Goal: Task Accomplishment & Management: Use online tool/utility

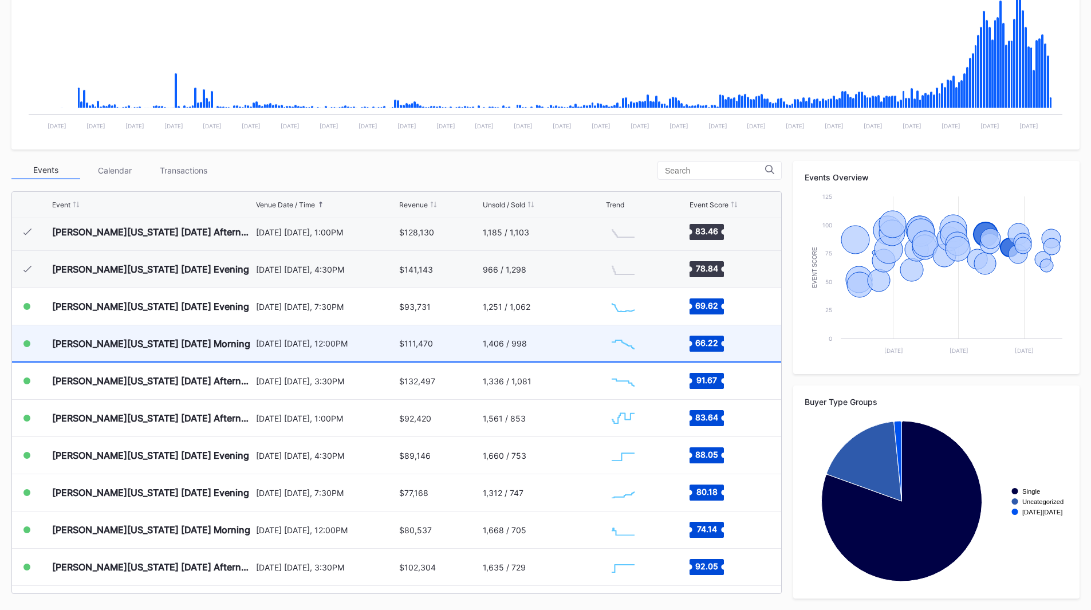
scroll to position [742, 0]
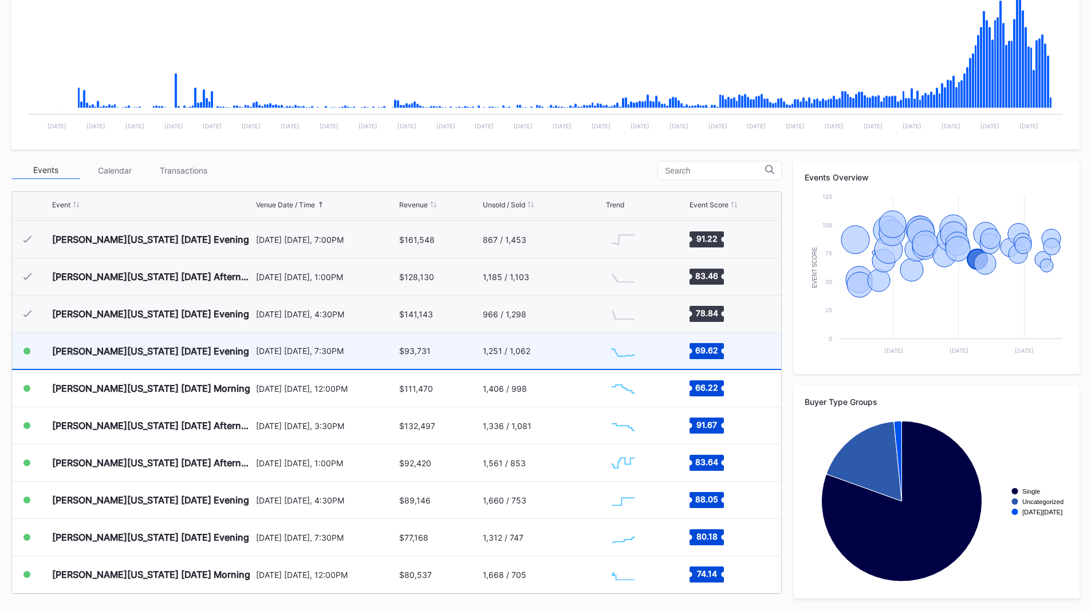
click at [538, 358] on div "1,251 / 1,062" at bounding box center [543, 351] width 121 height 36
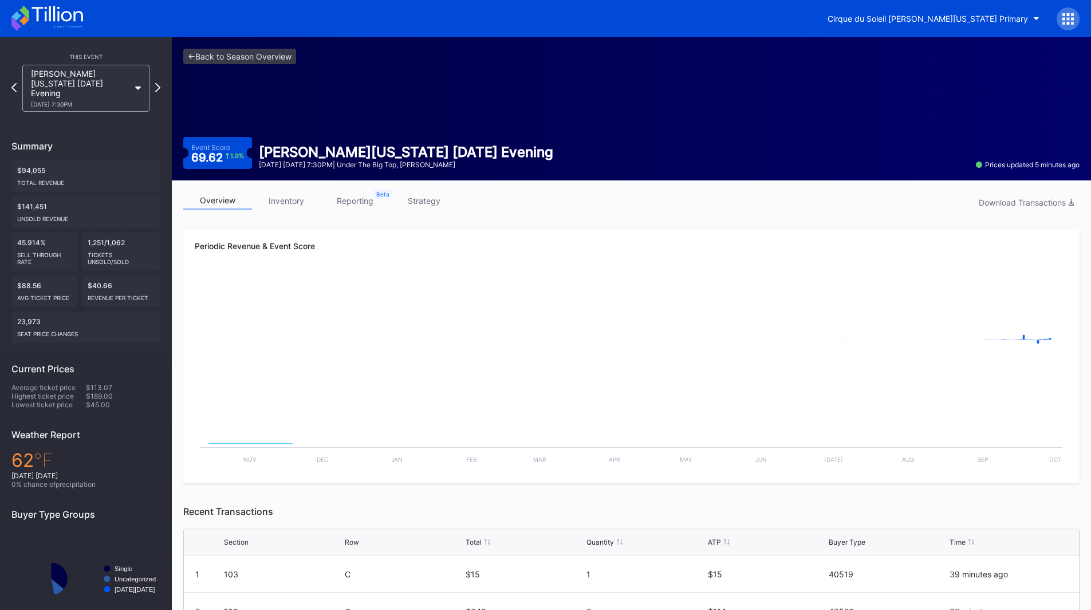
click at [431, 199] on link "strategy" at bounding box center [423, 201] width 69 height 18
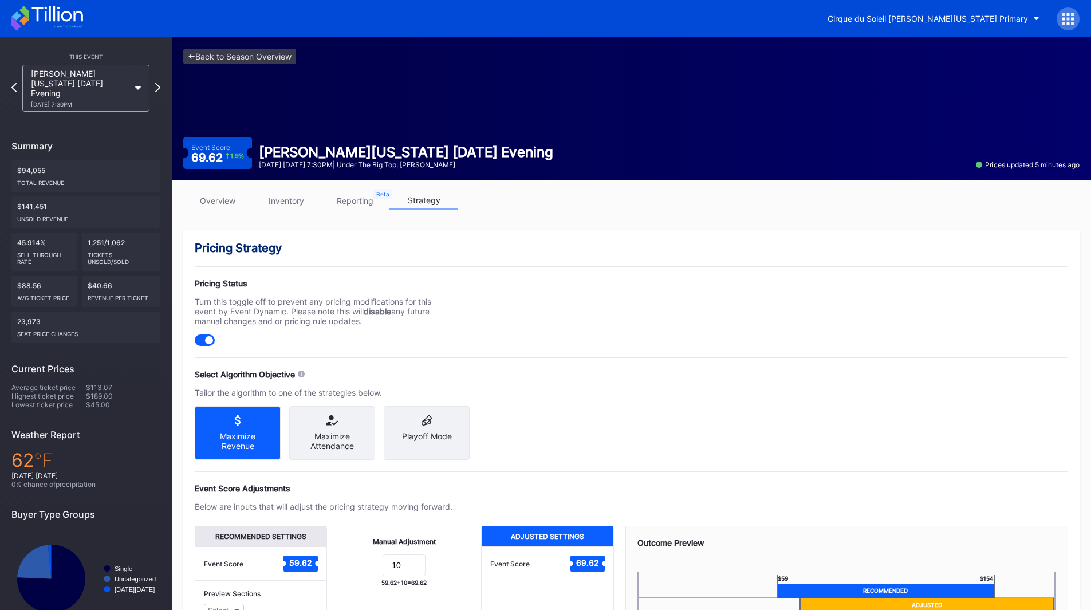
scroll to position [106, 0]
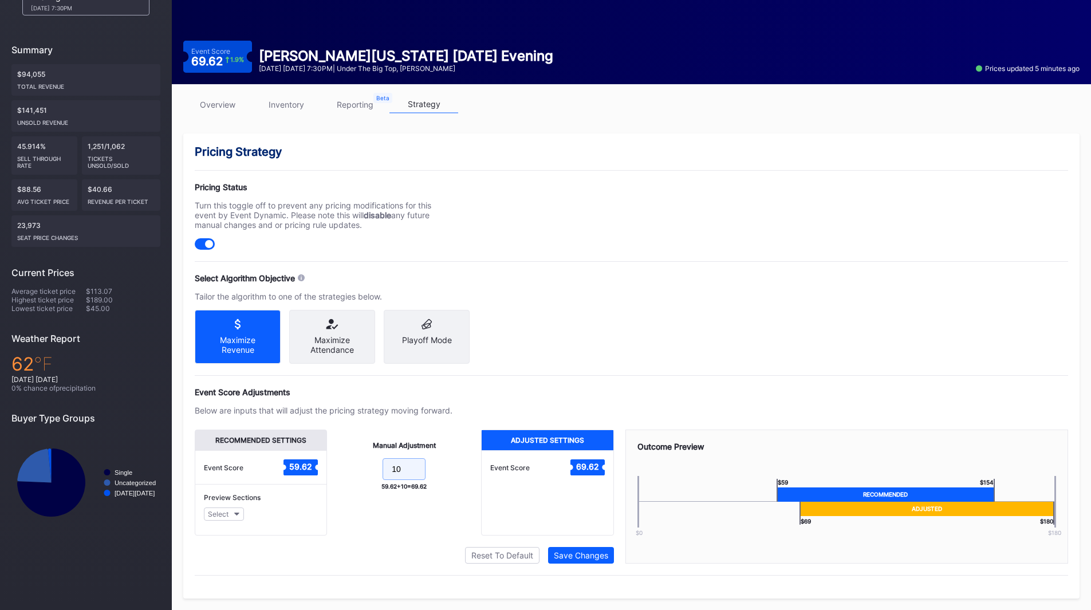
drag, startPoint x: 412, startPoint y: 464, endPoint x: 381, endPoint y: 465, distance: 31.5
click at [381, 465] on form "10" at bounding box center [403, 470] width 131 height 25
drag, startPoint x: 415, startPoint y: 471, endPoint x: 362, endPoint y: 474, distance: 52.7
click at [362, 474] on form "25" at bounding box center [403, 470] width 131 height 25
type input "20"
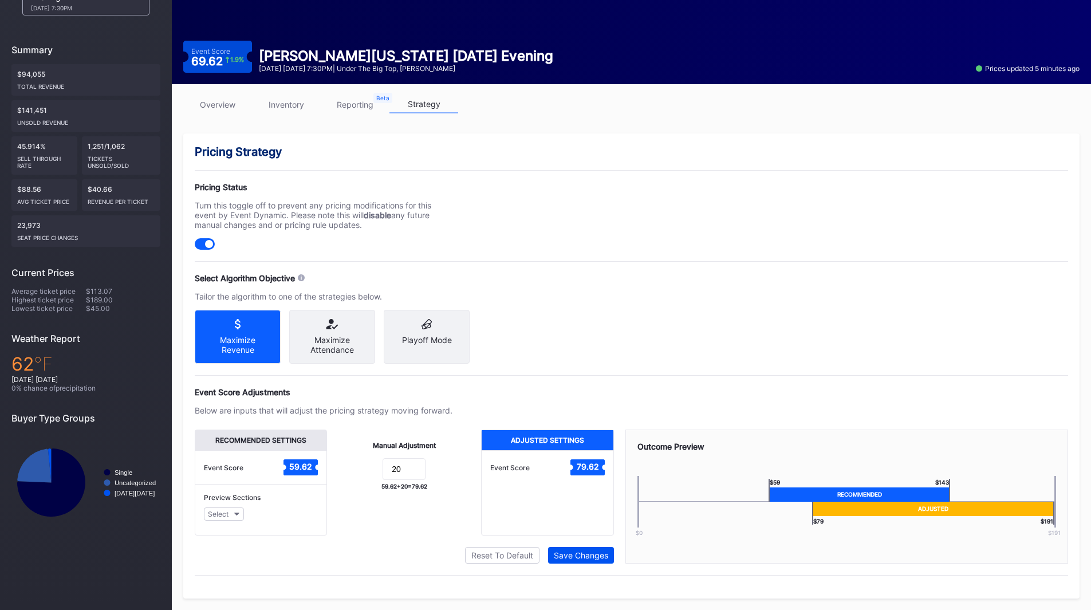
click at [580, 550] on div "Save Changes" at bounding box center [581, 555] width 54 height 10
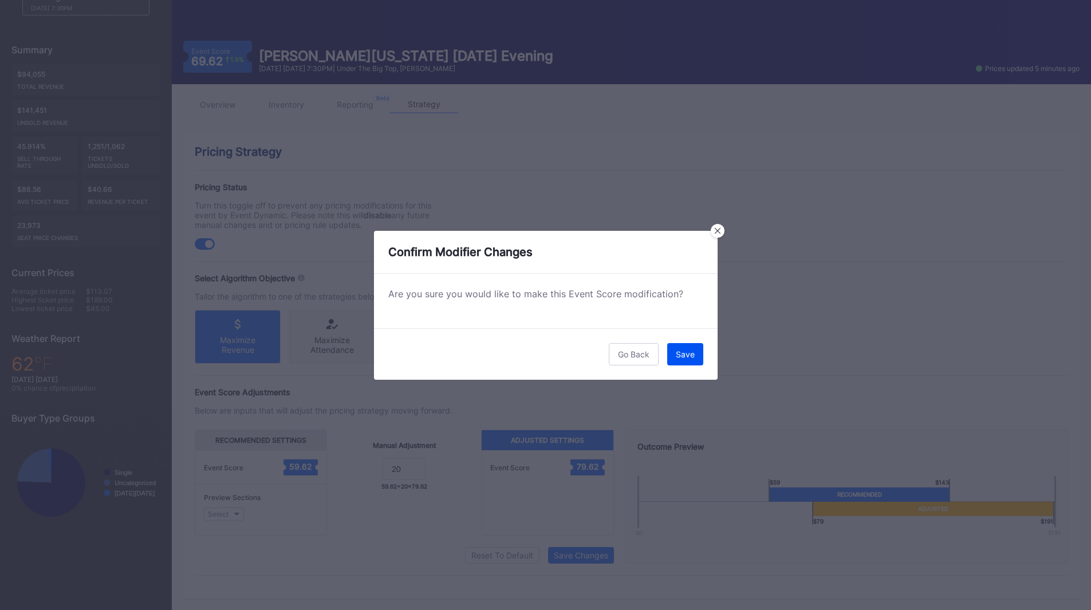
click at [686, 349] on div "Save" at bounding box center [685, 354] width 19 height 10
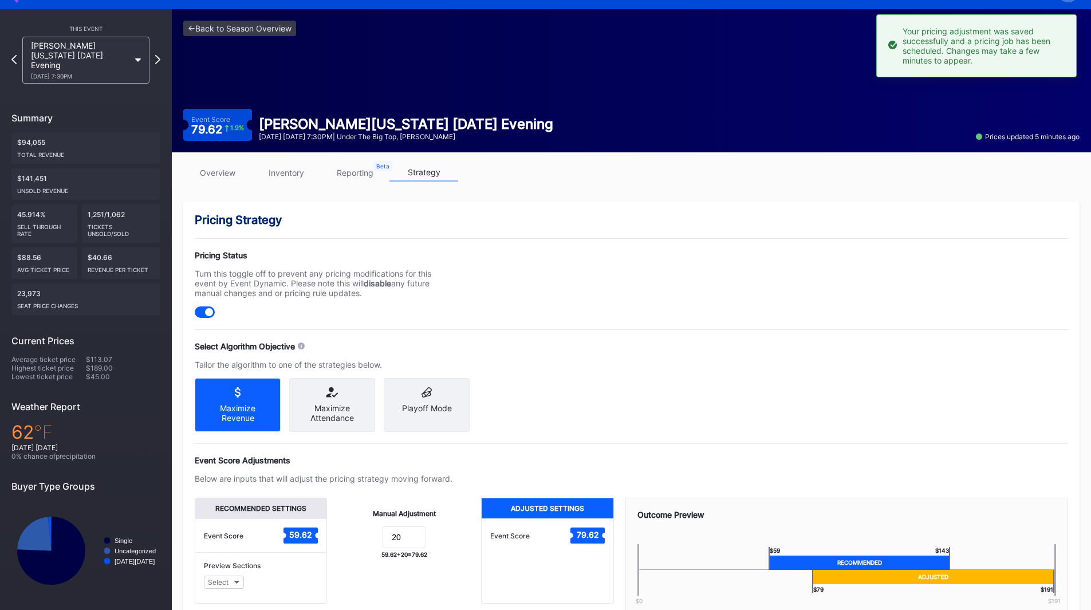
scroll to position [0, 0]
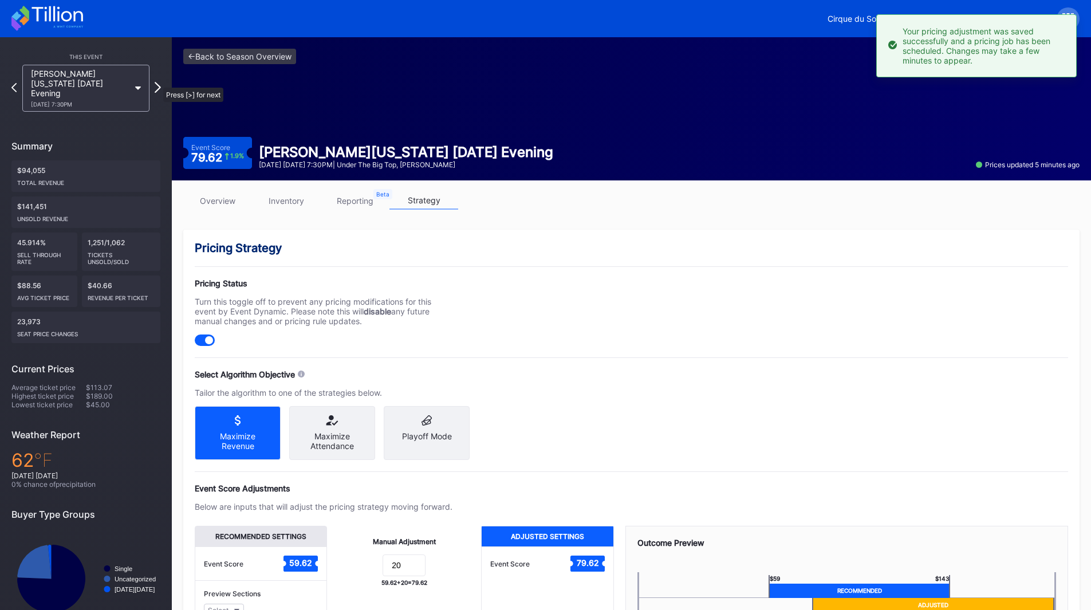
click at [157, 82] on icon at bounding box center [158, 87] width 6 height 11
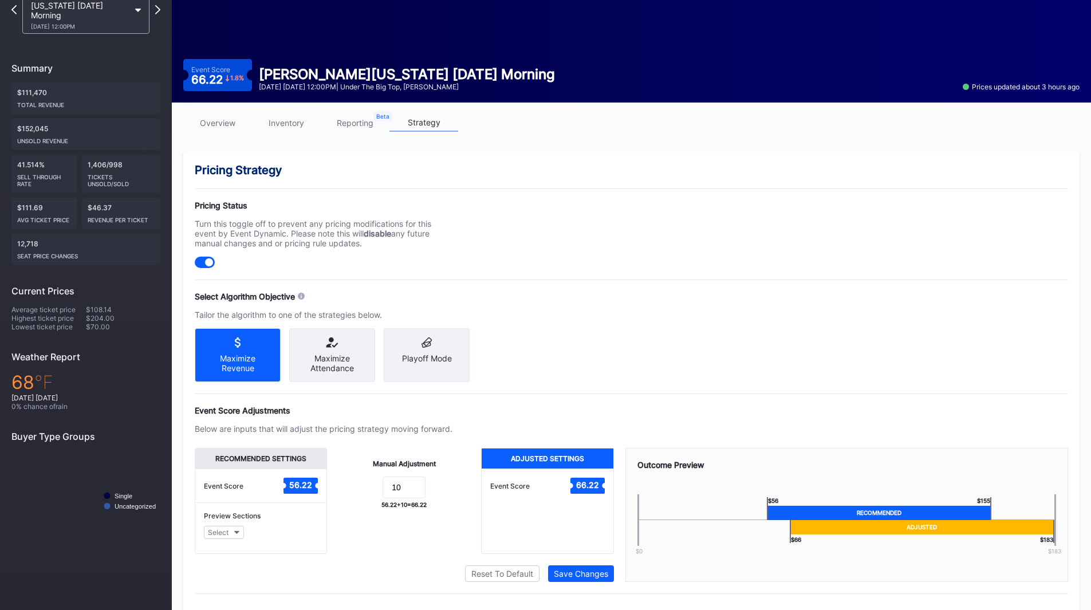
scroll to position [106, 0]
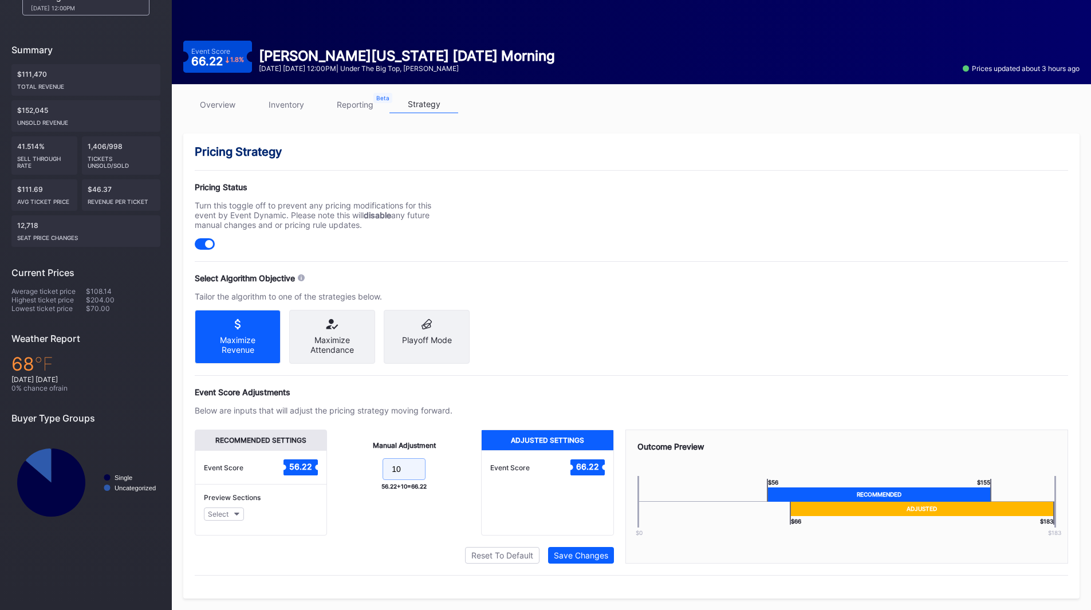
drag, startPoint x: 404, startPoint y: 466, endPoint x: 316, endPoint y: 460, distance: 88.9
click at [316, 460] on div "Recommended Settings Event Score 56.22 Preview Sections Select Manual Adjustmen…" at bounding box center [404, 483] width 419 height 106
type input "20"
click at [605, 552] on div "Save Changes" at bounding box center [581, 555] width 54 height 10
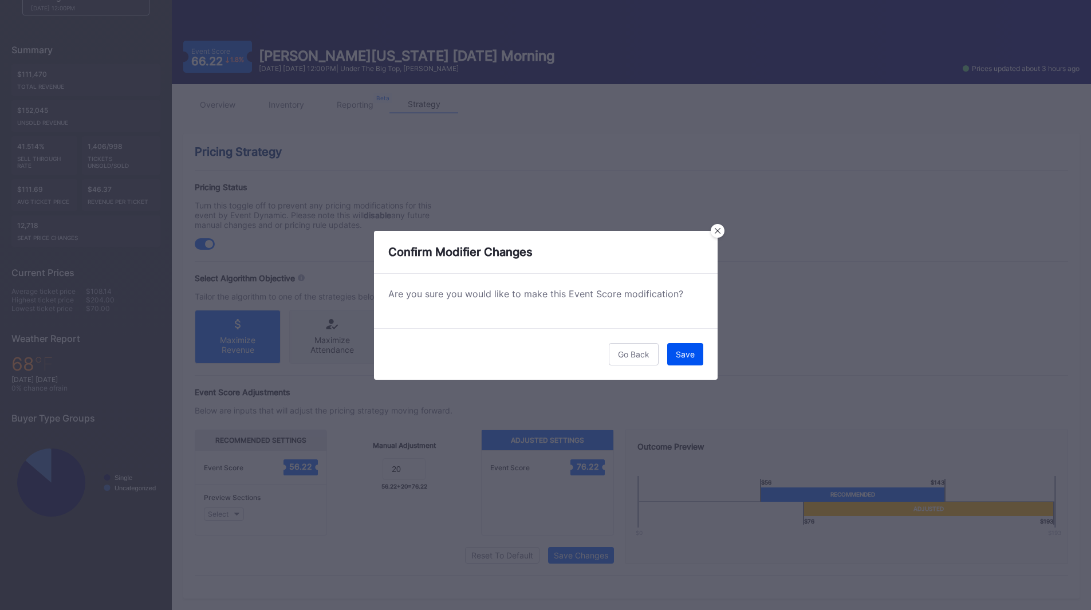
click at [684, 354] on div "Save" at bounding box center [685, 354] width 19 height 10
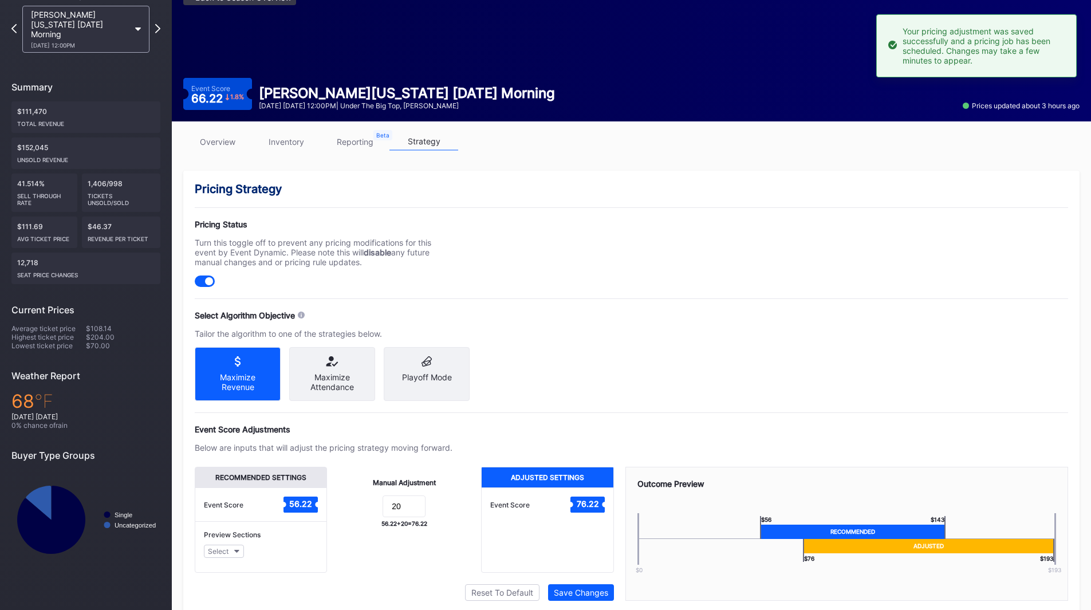
scroll to position [0, 0]
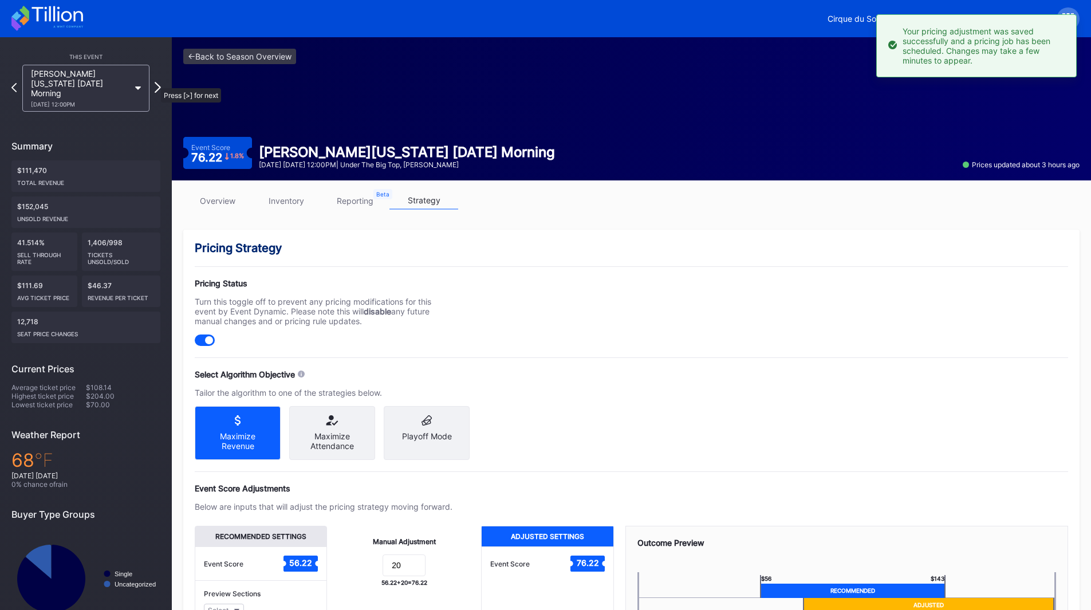
click at [155, 82] on icon at bounding box center [158, 87] width 6 height 11
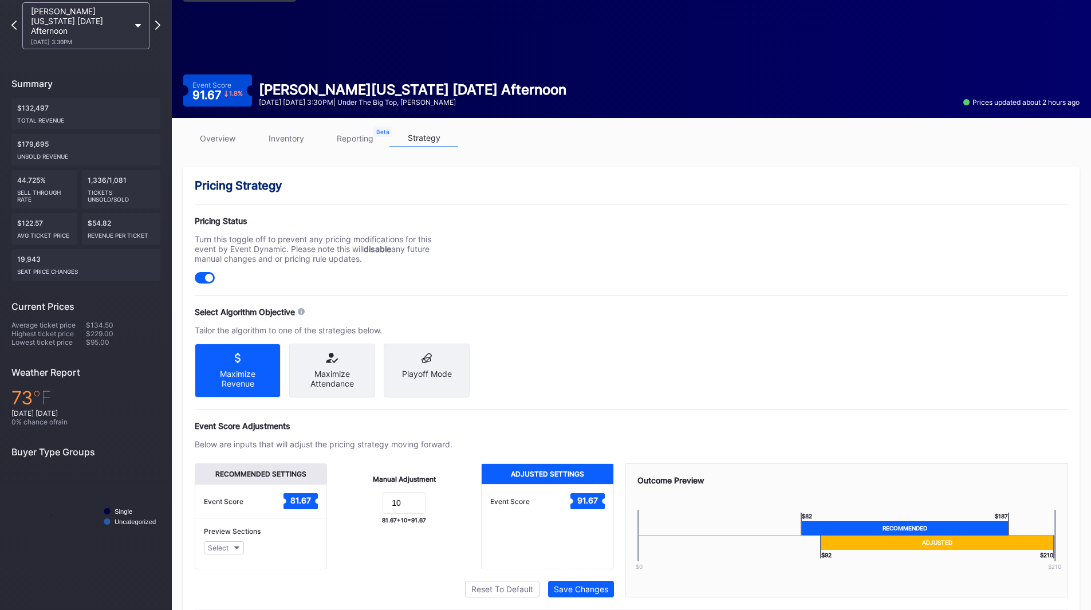
scroll to position [106, 0]
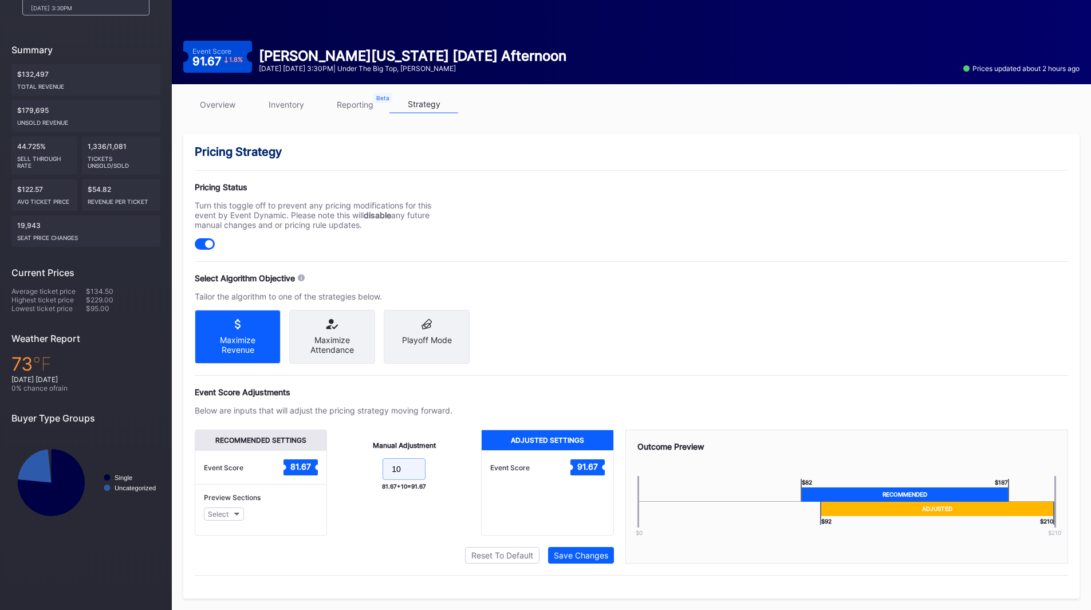
drag, startPoint x: 408, startPoint y: 461, endPoint x: 344, endPoint y: 459, distance: 64.2
click at [344, 459] on form "10" at bounding box center [403, 470] width 131 height 25
type input "20"
click at [592, 553] on div "Save Changes" at bounding box center [581, 555] width 54 height 10
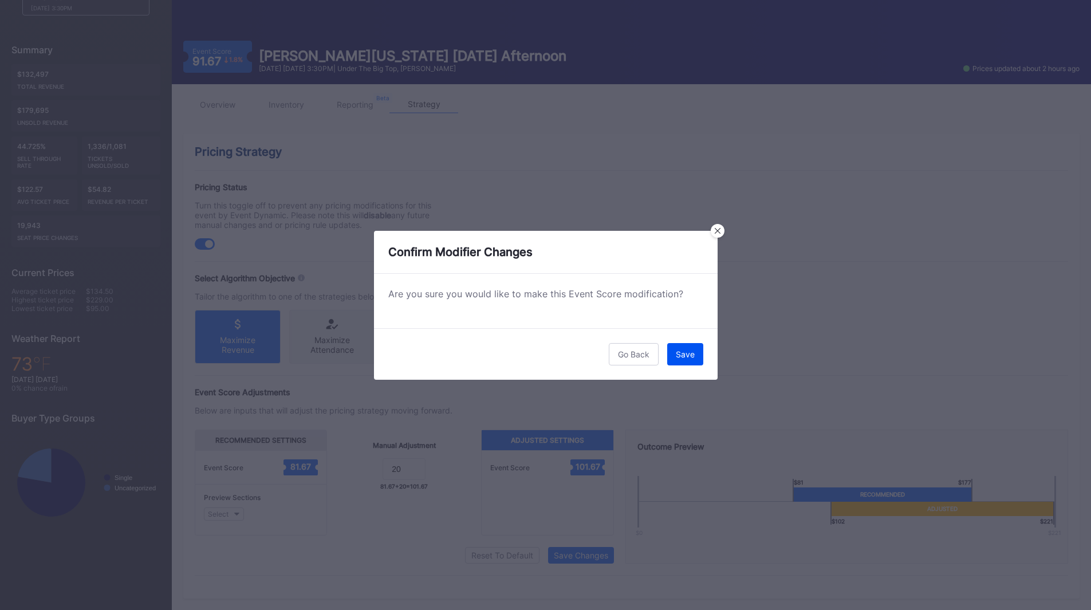
click at [684, 358] on div "Save" at bounding box center [685, 354] width 19 height 10
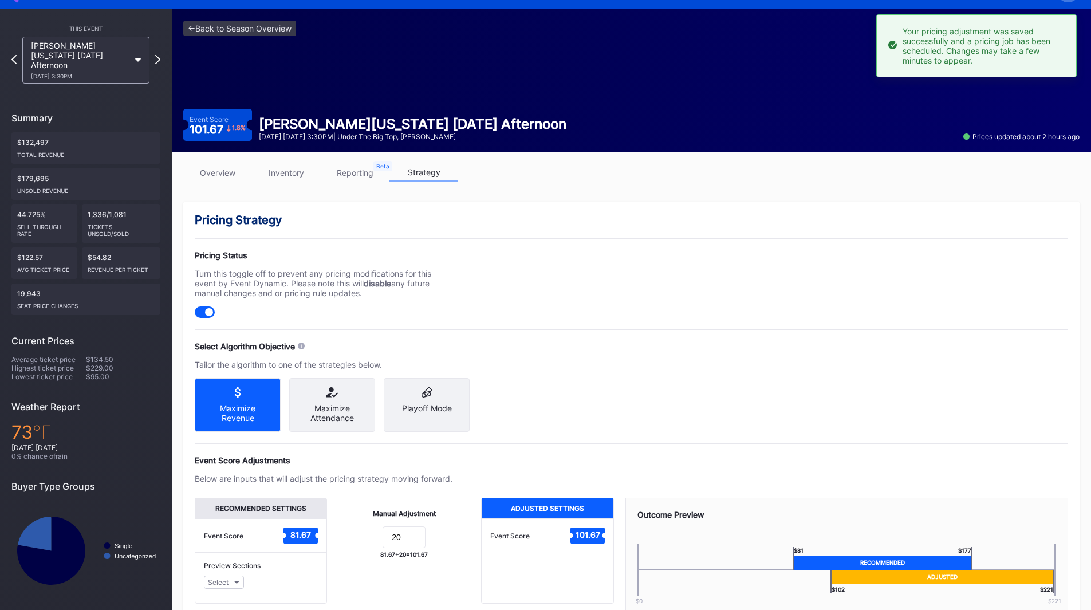
scroll to position [0, 0]
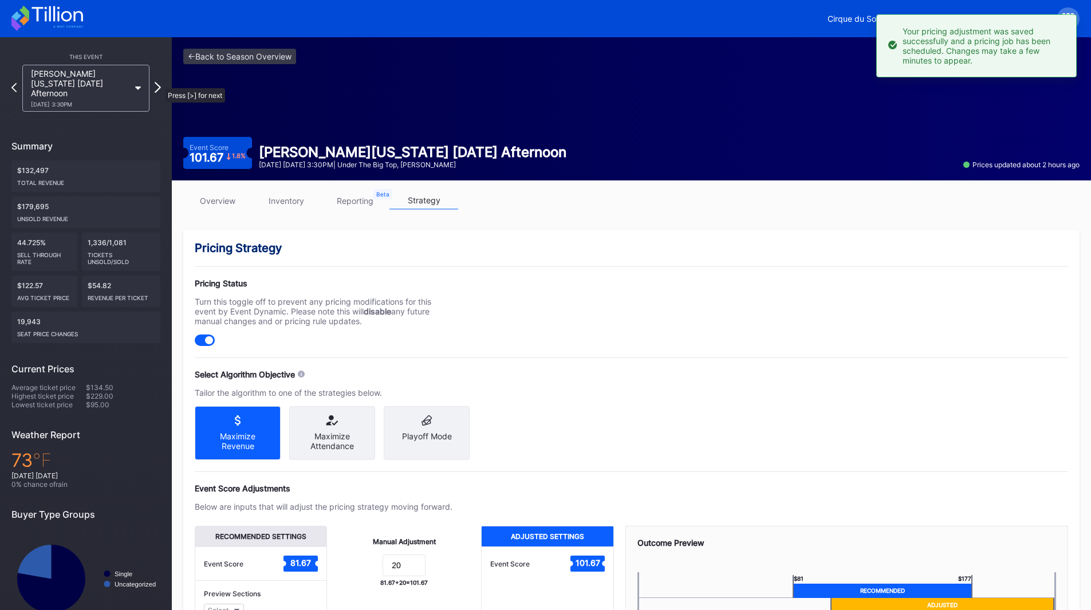
click at [159, 82] on icon at bounding box center [158, 87] width 6 height 11
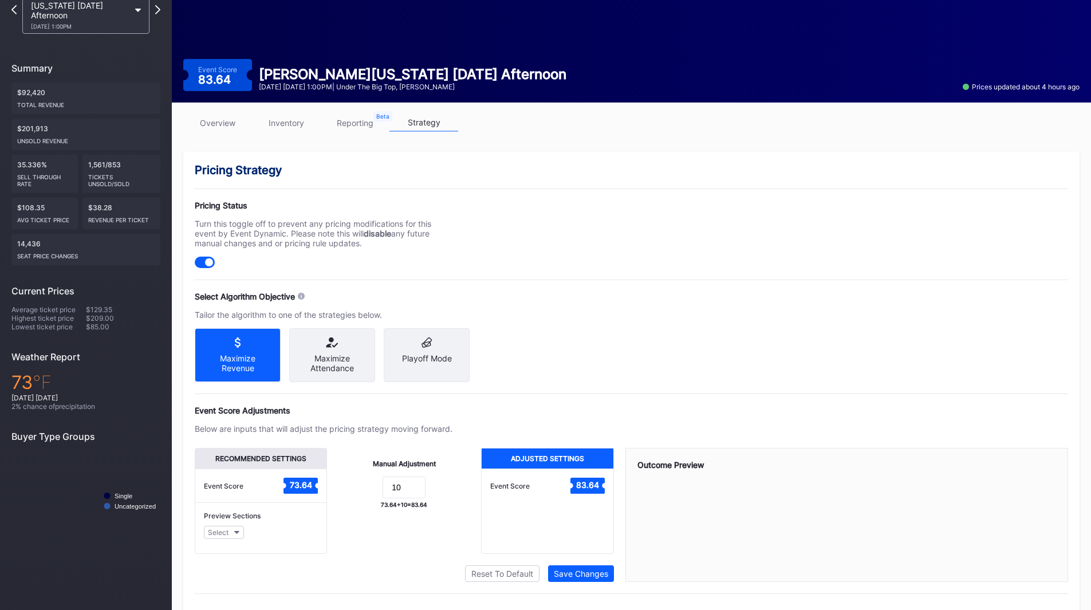
scroll to position [106, 0]
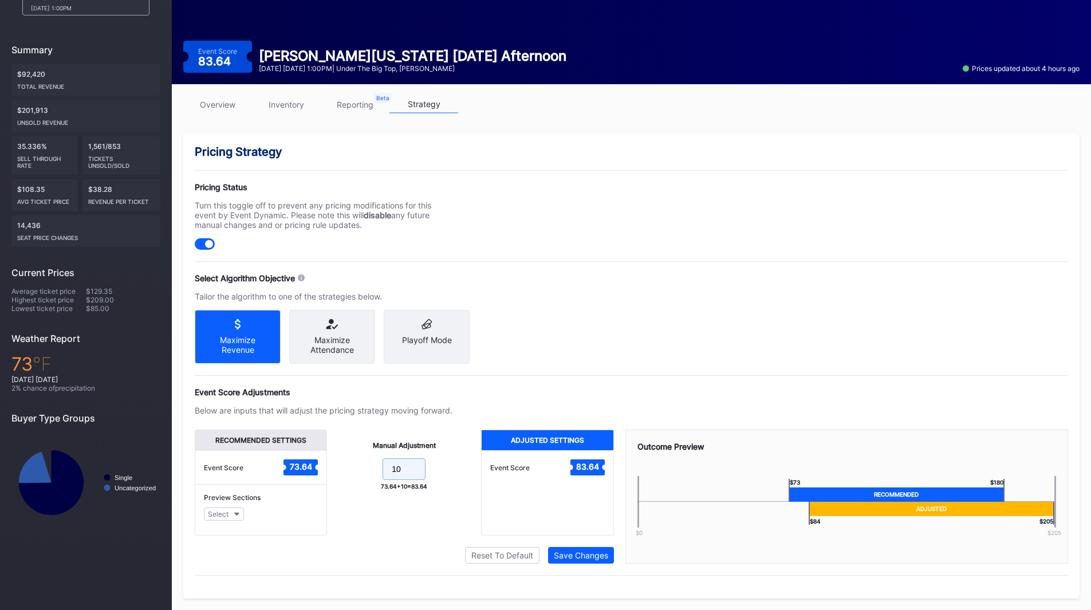
drag, startPoint x: 411, startPoint y: 472, endPoint x: 363, endPoint y: 472, distance: 48.1
click at [363, 472] on form "10" at bounding box center [403, 470] width 131 height 25
type input "20"
click at [591, 558] on div "Save Changes" at bounding box center [581, 555] width 54 height 10
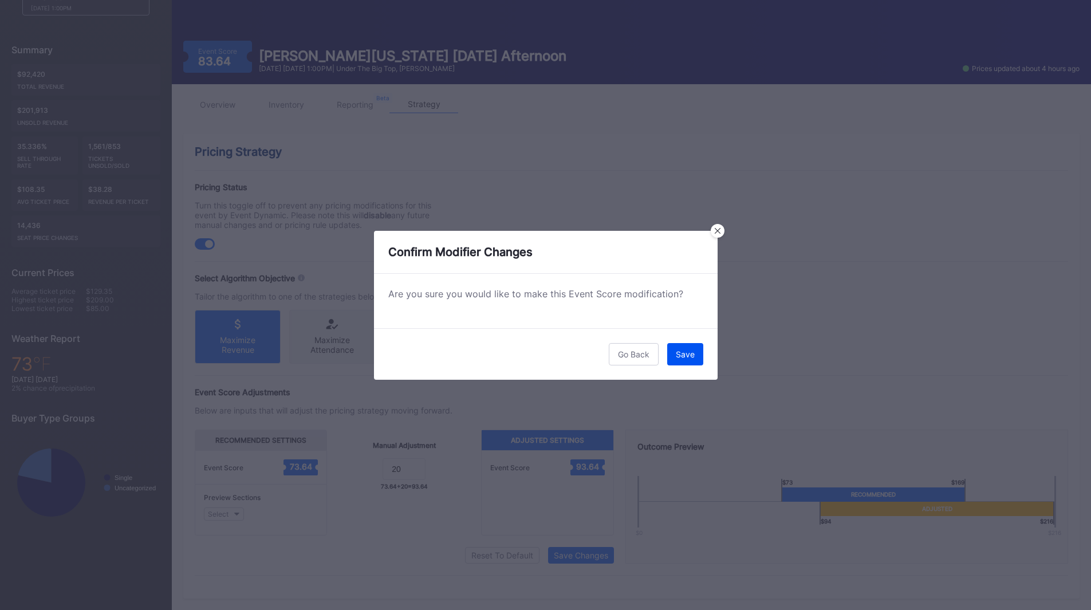
click at [678, 347] on button "Save" at bounding box center [685, 354] width 36 height 22
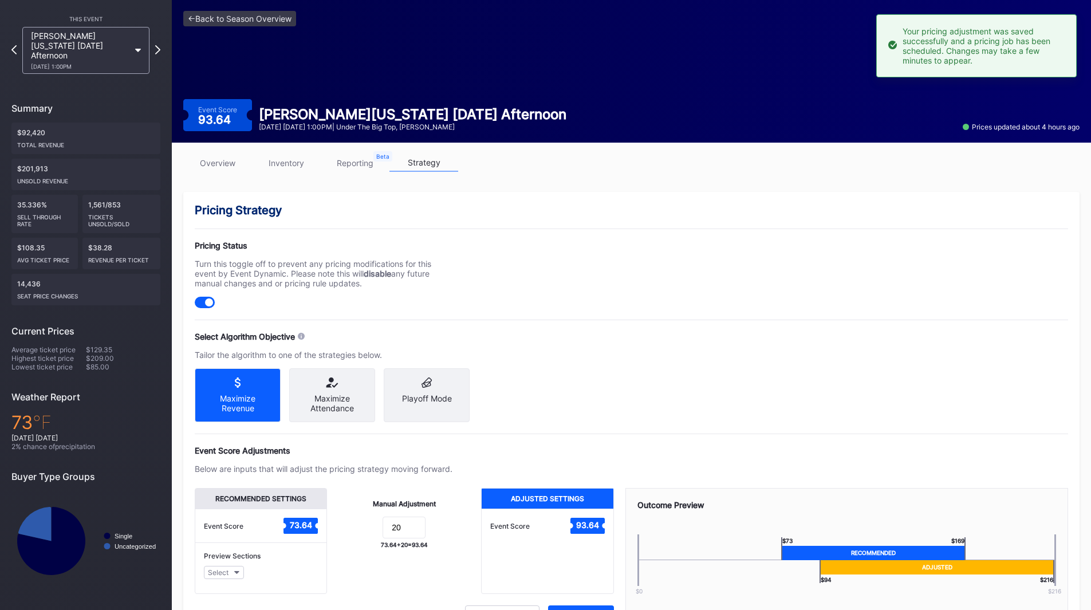
scroll to position [0, 0]
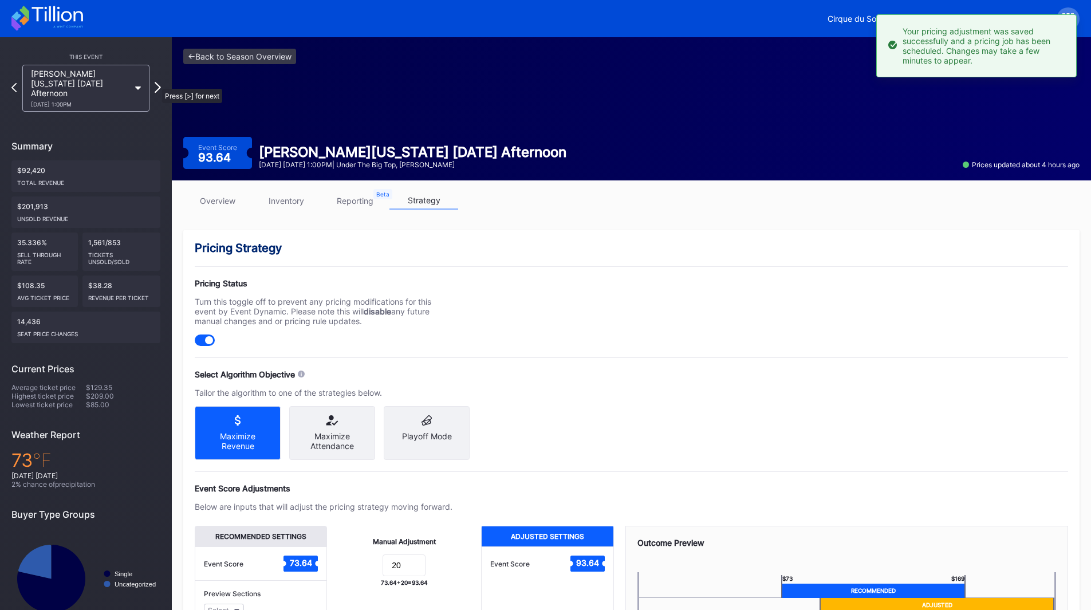
click at [156, 83] on icon at bounding box center [158, 87] width 6 height 11
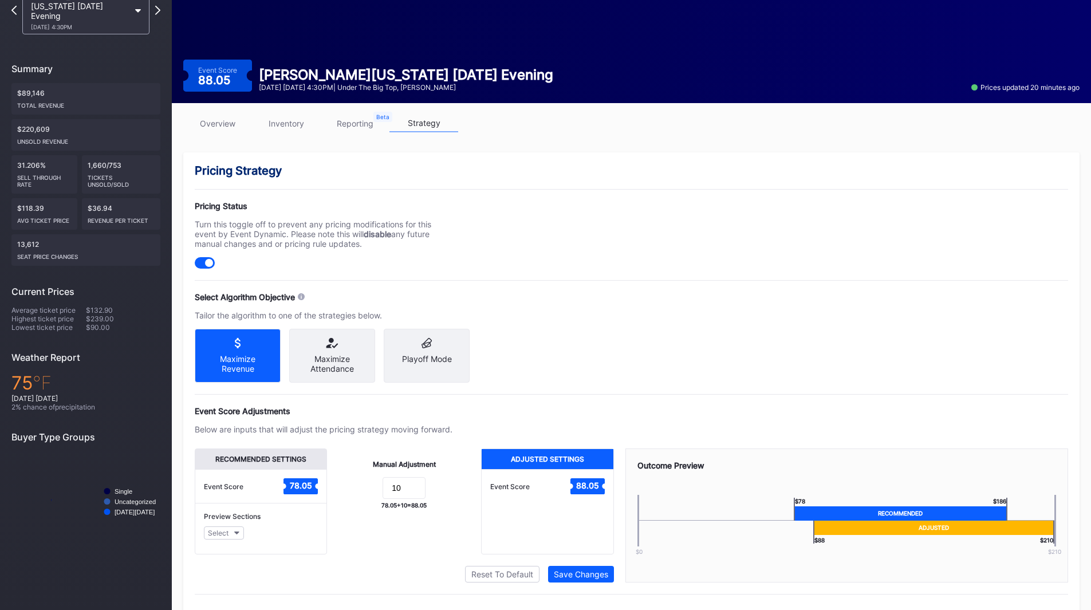
scroll to position [106, 0]
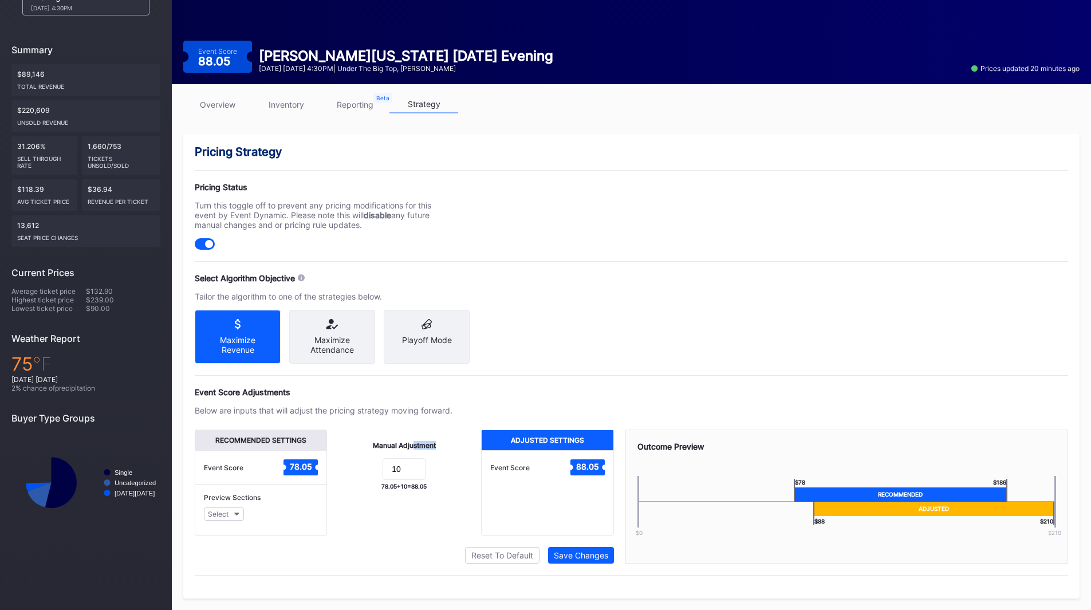
drag, startPoint x: 412, startPoint y: 452, endPoint x: 397, endPoint y: 459, distance: 16.9
click at [397, 459] on div "Manual Adjustment 10 78.05 + 10 = 88.05" at bounding box center [404, 483] width 154 height 106
drag, startPoint x: 406, startPoint y: 466, endPoint x: 363, endPoint y: 467, distance: 43.0
click at [363, 467] on form "10" at bounding box center [403, 470] width 131 height 25
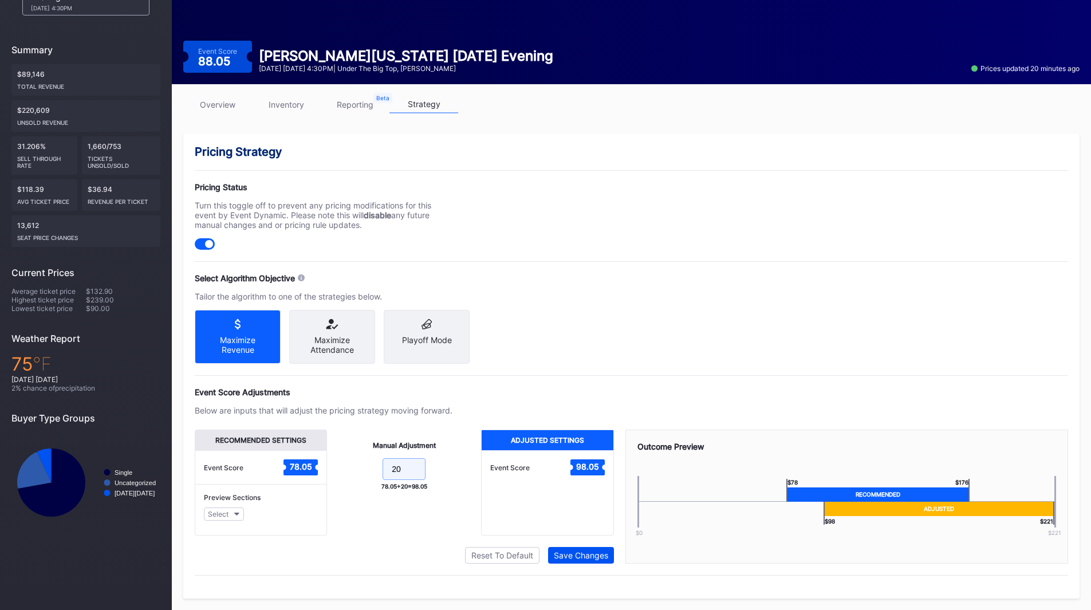
type input "20"
click at [570, 556] on div "Save Changes" at bounding box center [581, 555] width 54 height 10
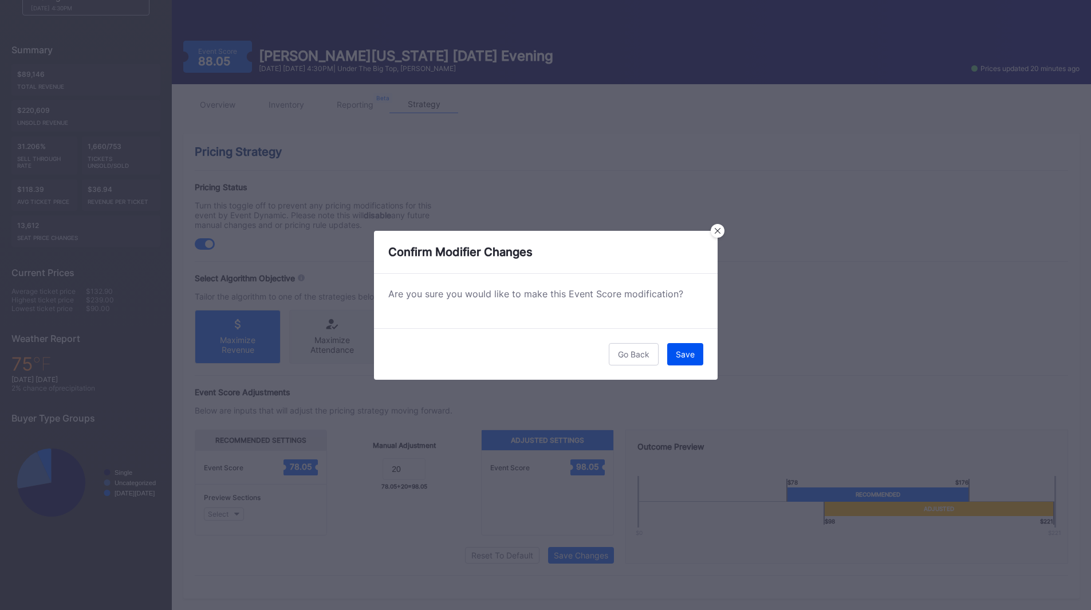
click at [675, 350] on button "Save" at bounding box center [685, 354] width 36 height 22
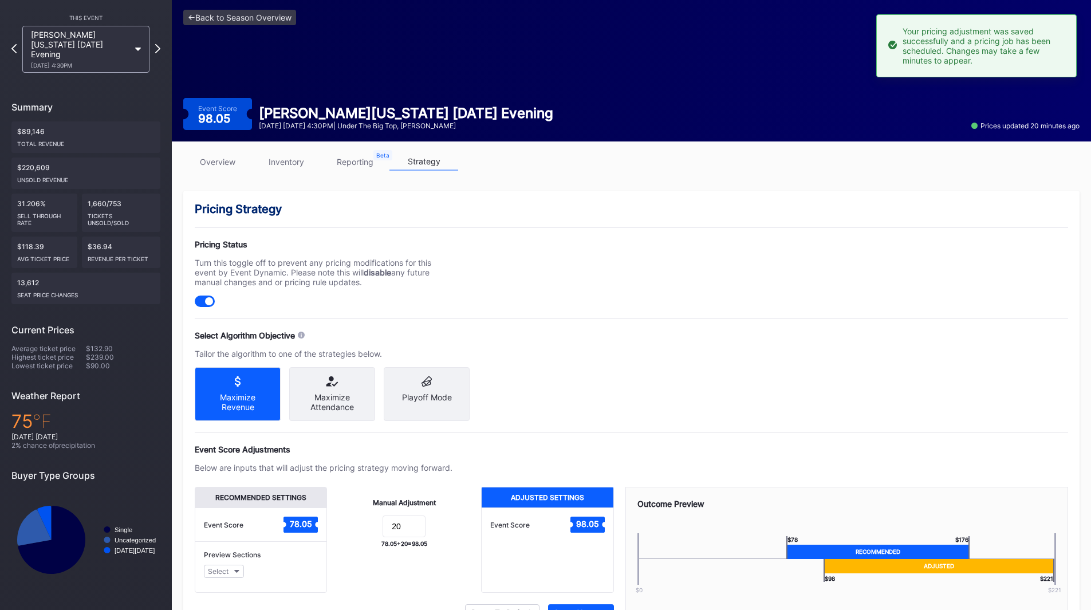
scroll to position [0, 0]
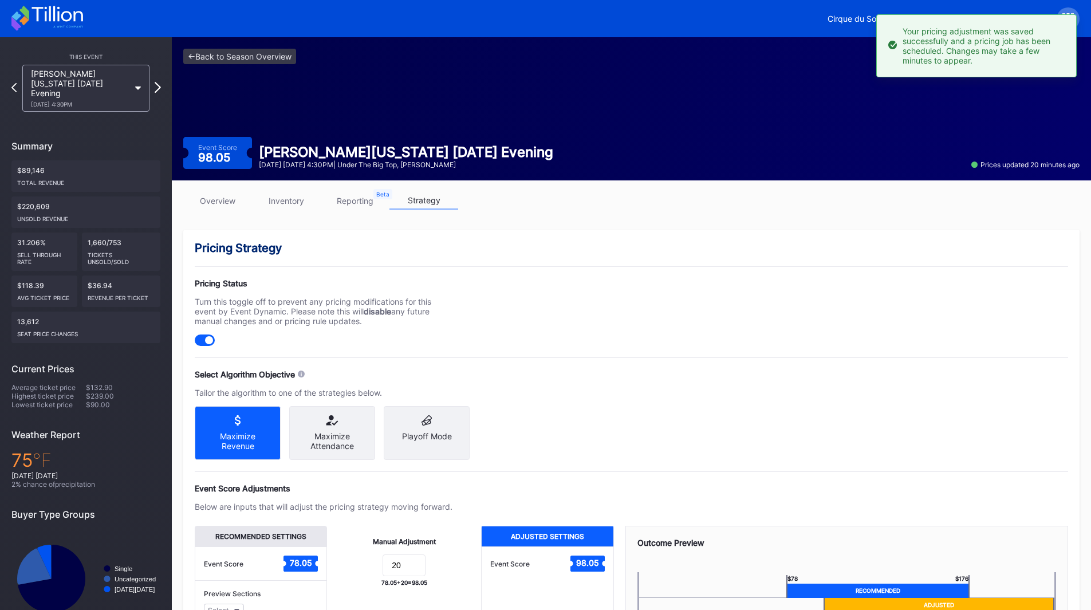
click at [155, 82] on icon at bounding box center [158, 87] width 6 height 11
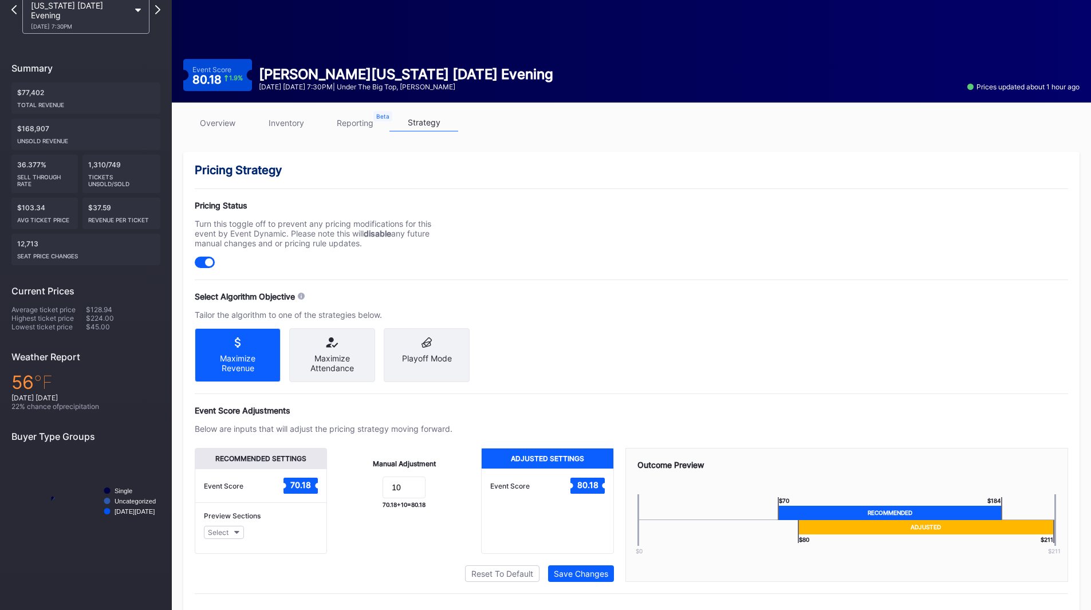
scroll to position [106, 0]
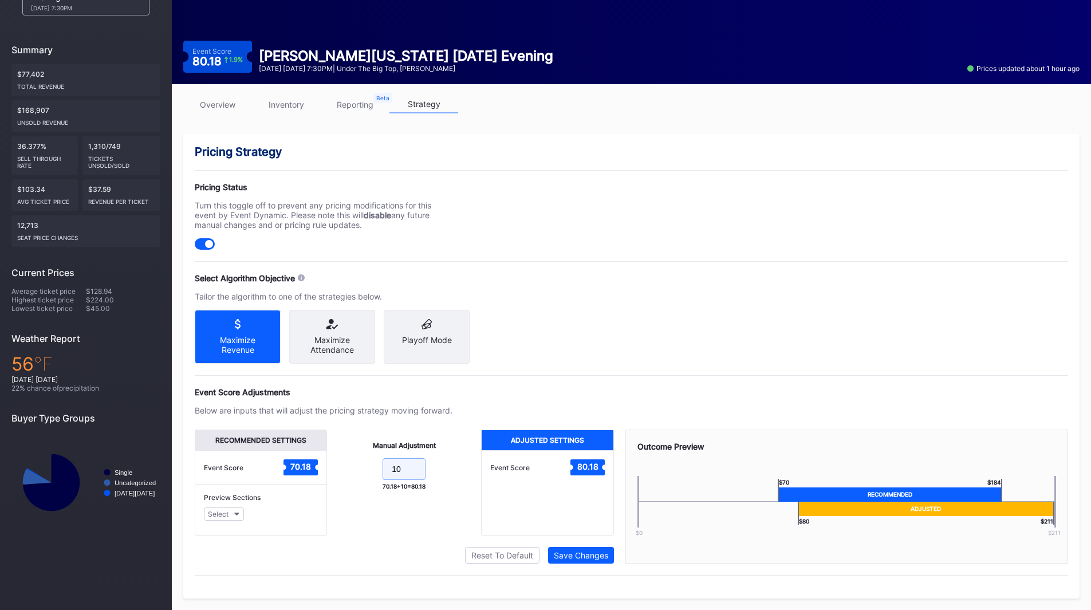
drag, startPoint x: 403, startPoint y: 469, endPoint x: 334, endPoint y: 463, distance: 69.0
click at [341, 463] on form "10" at bounding box center [403, 470] width 131 height 25
type input "20"
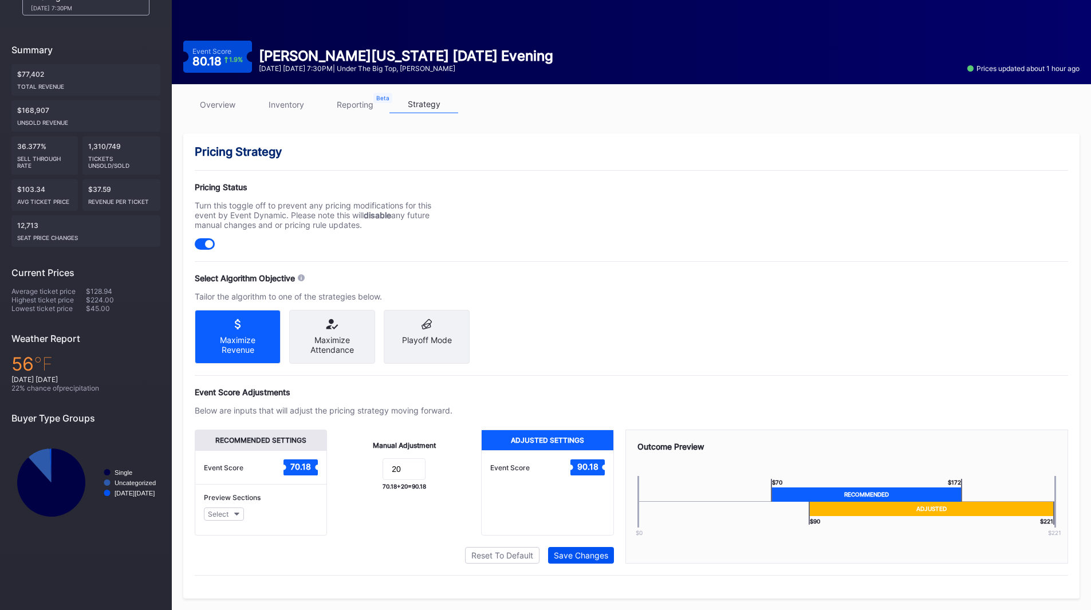
click at [570, 555] on div "Save Changes" at bounding box center [581, 555] width 54 height 10
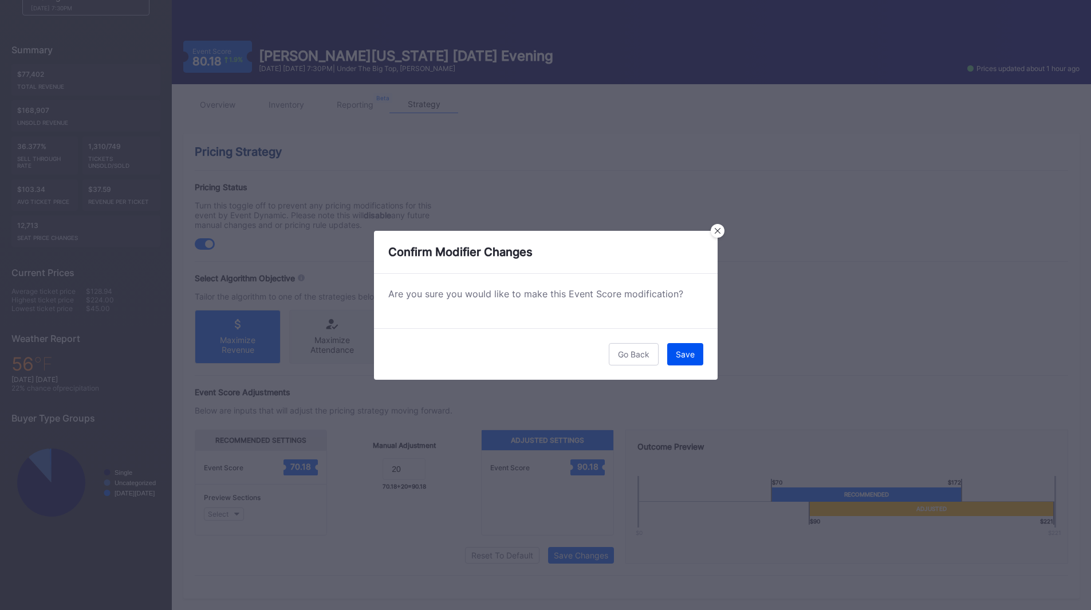
click at [680, 361] on button "Save" at bounding box center [685, 354] width 36 height 22
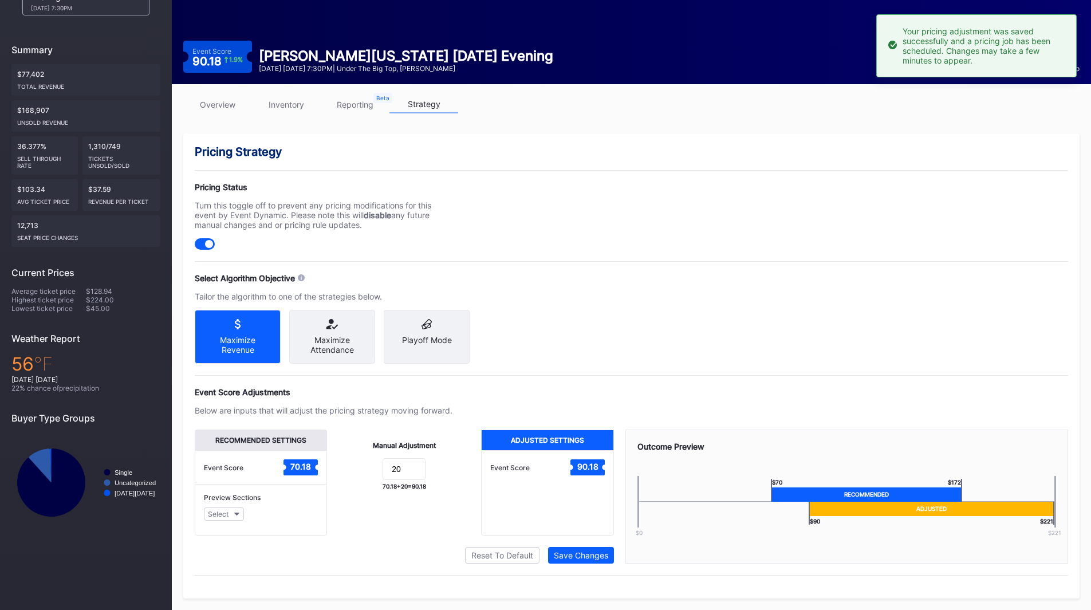
scroll to position [0, 0]
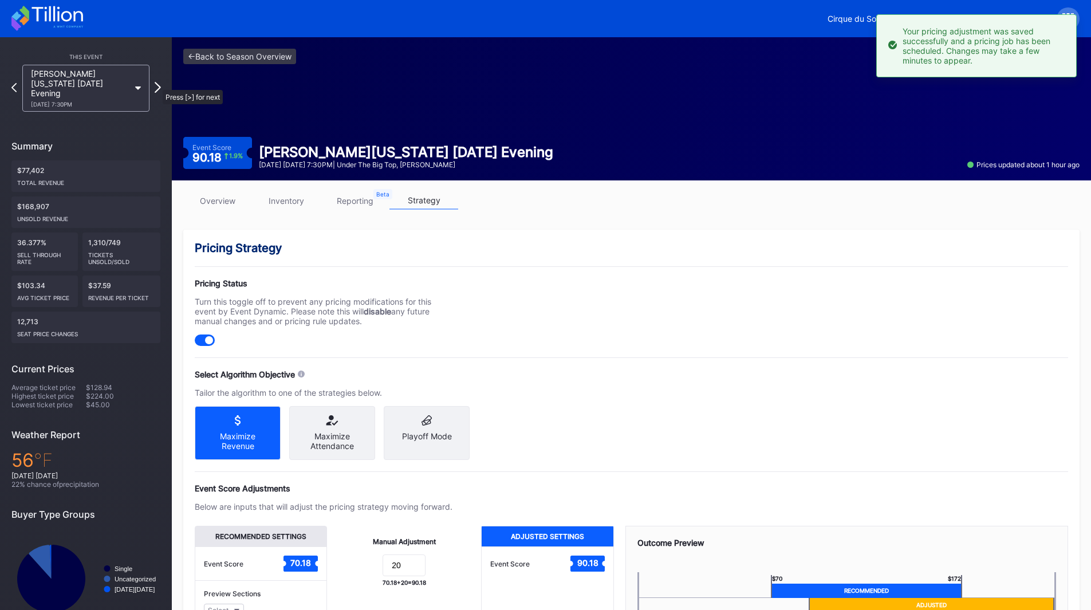
click at [157, 84] on icon at bounding box center [158, 87] width 6 height 11
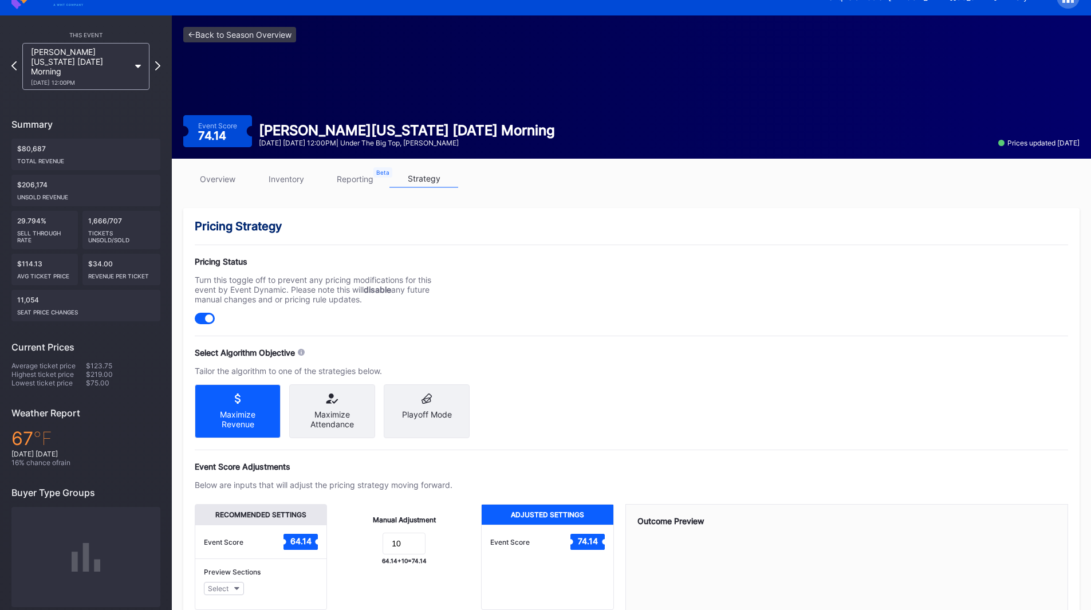
scroll to position [61, 0]
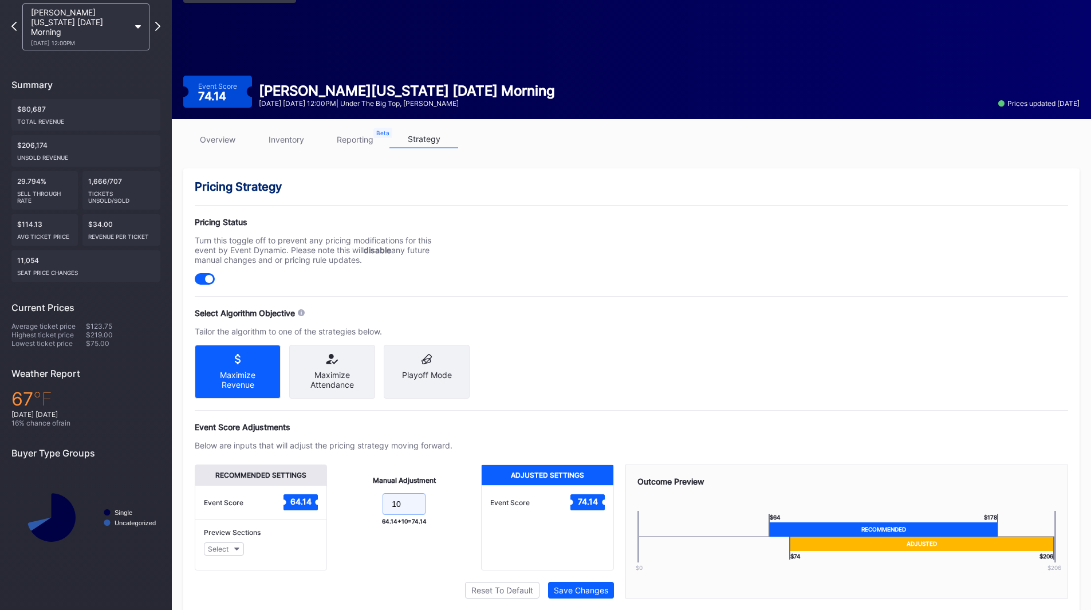
drag, startPoint x: 407, startPoint y: 514, endPoint x: 330, endPoint y: 503, distance: 77.6
click at [330, 503] on div "Manual Adjustment 10 64.14 + 10 = 74.14" at bounding box center [404, 517] width 154 height 106
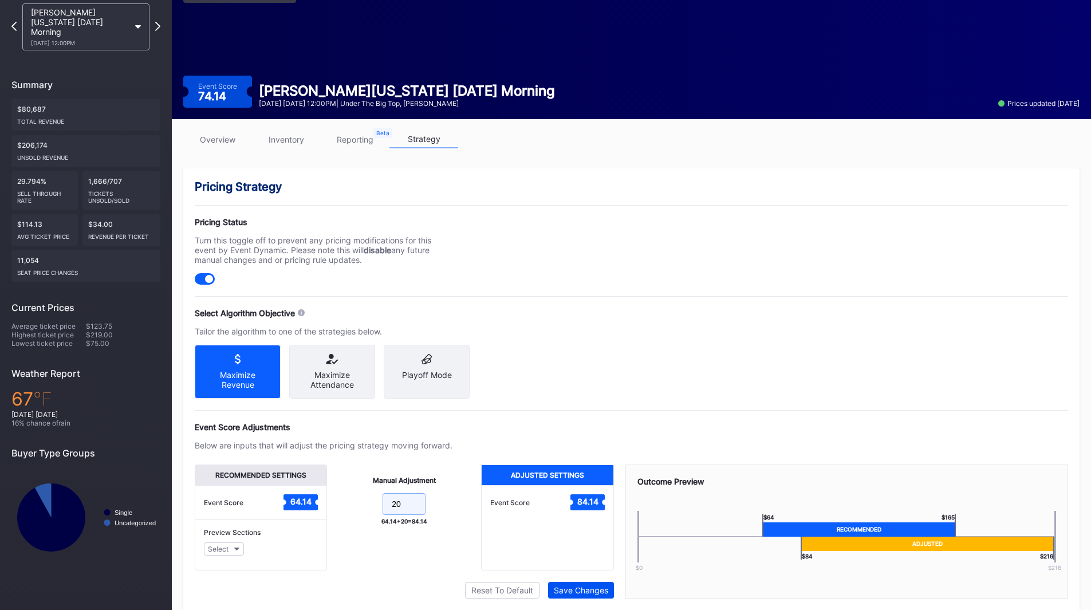
type input "20"
click at [589, 595] on div "Save Changes" at bounding box center [581, 590] width 54 height 10
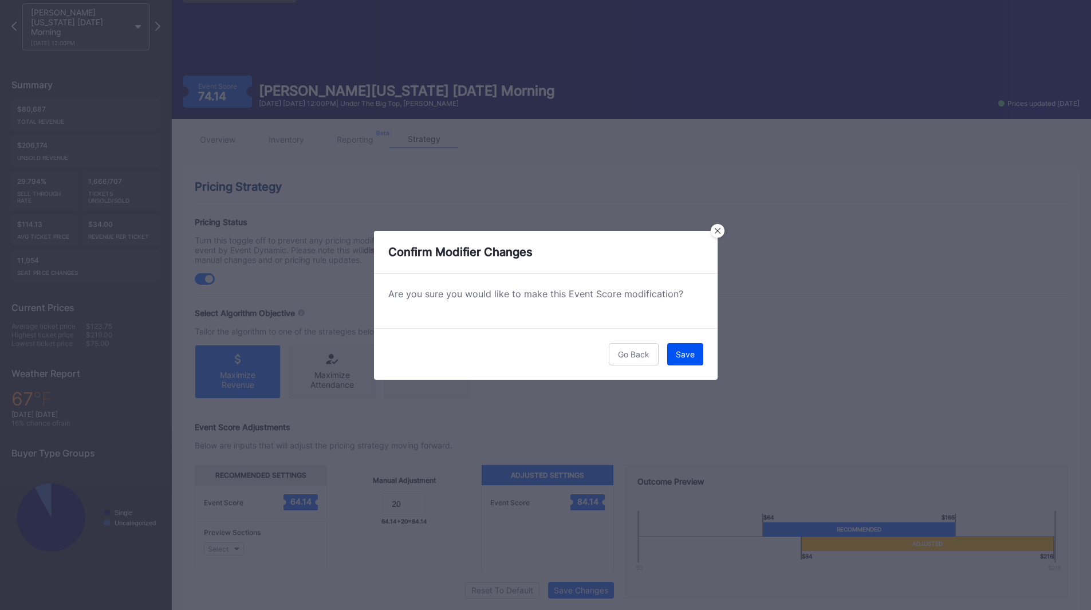
click at [674, 357] on button "Save" at bounding box center [685, 354] width 36 height 22
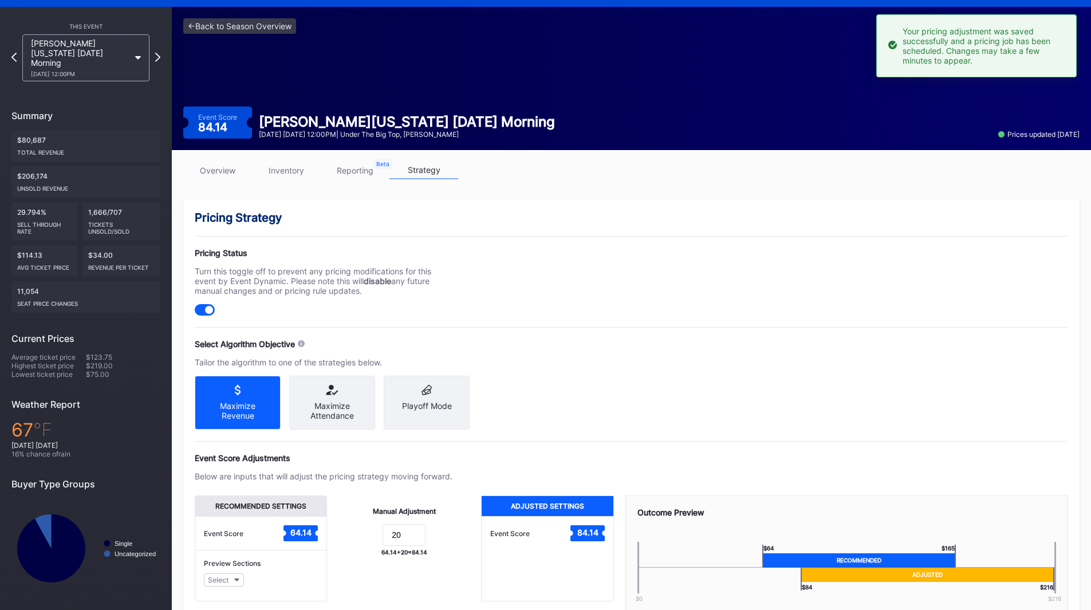
scroll to position [0, 0]
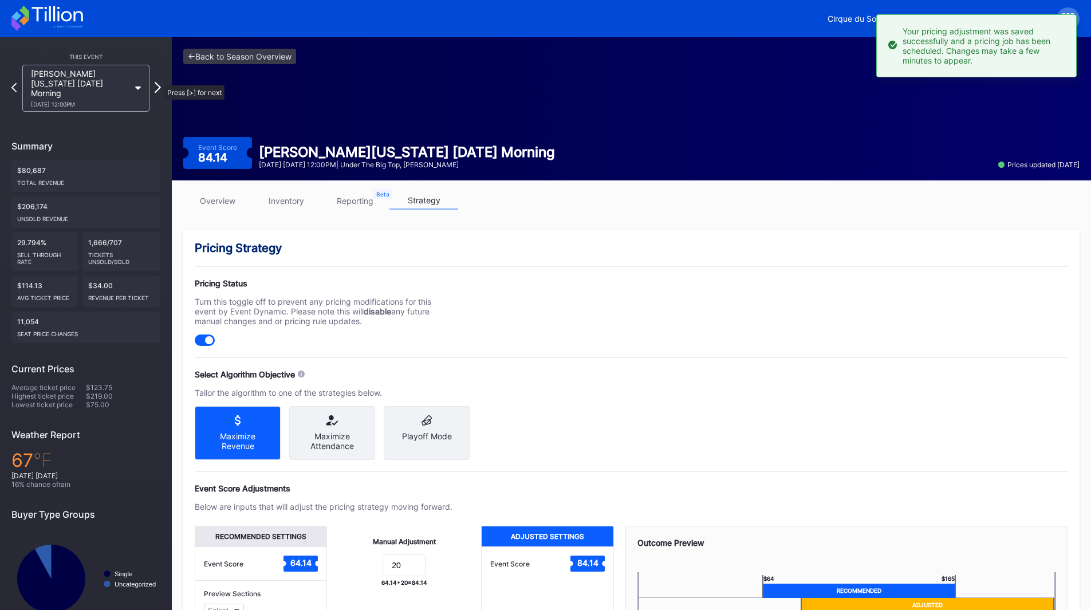
click at [159, 82] on icon at bounding box center [158, 87] width 6 height 11
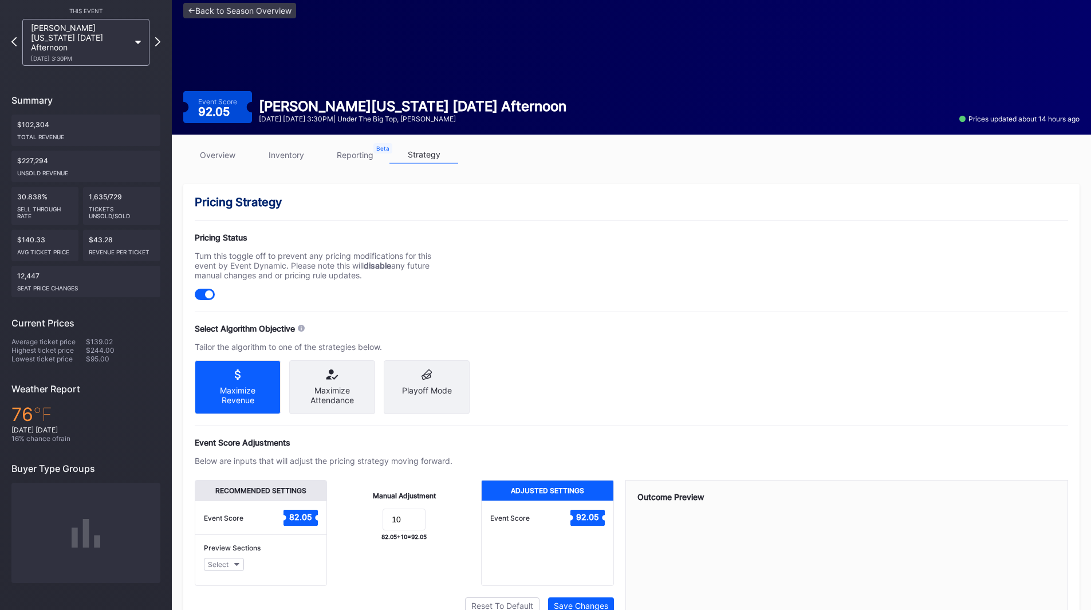
scroll to position [106, 0]
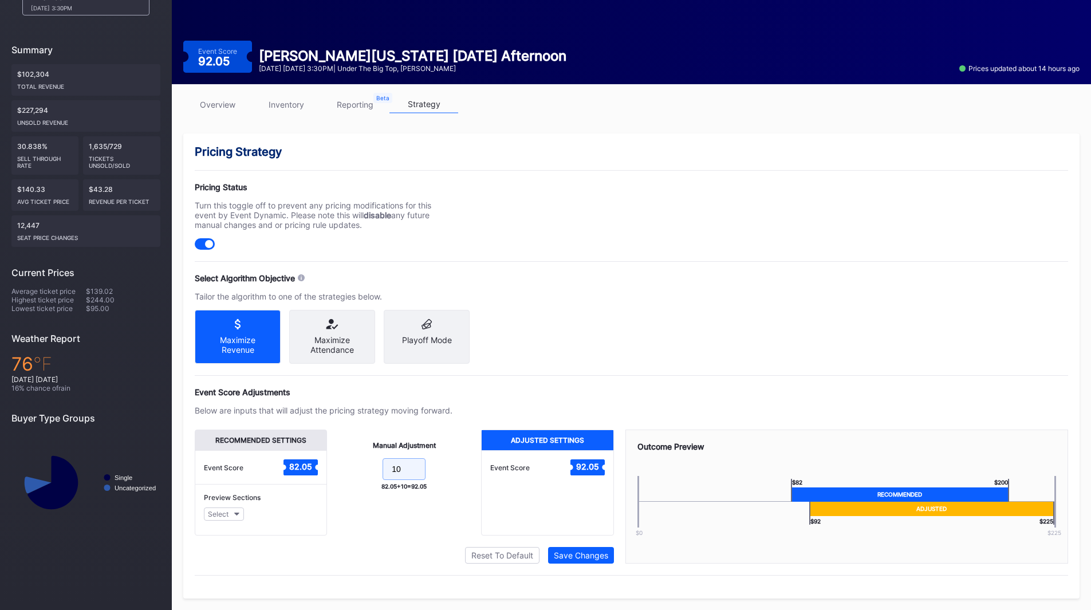
drag, startPoint x: 405, startPoint y: 475, endPoint x: 346, endPoint y: 469, distance: 59.9
click at [346, 468] on form "10" at bounding box center [403, 470] width 131 height 25
type input "20"
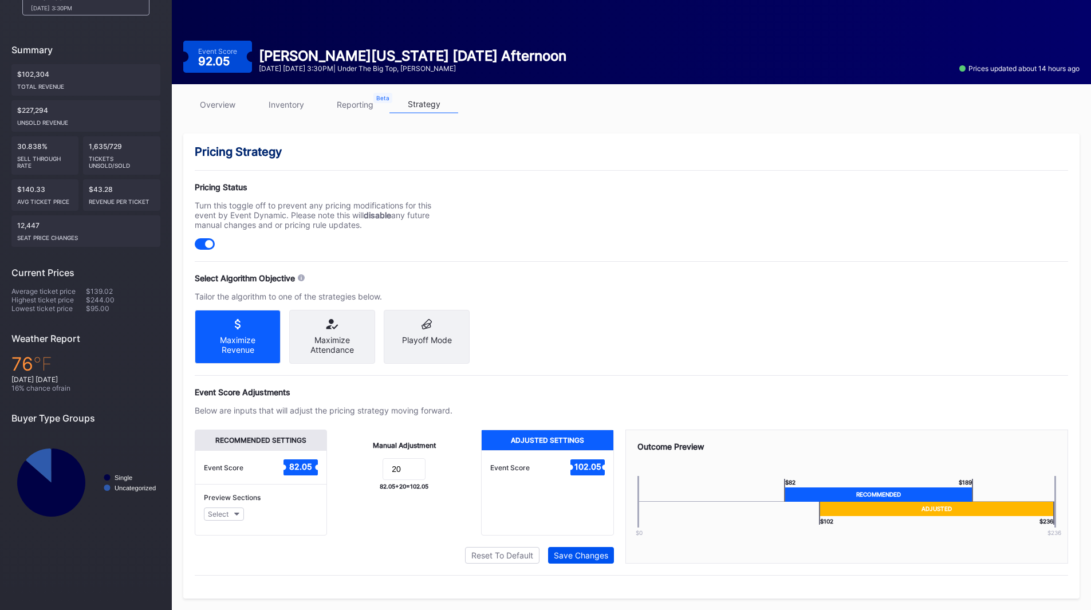
click at [560, 557] on div "Save Changes" at bounding box center [581, 555] width 54 height 10
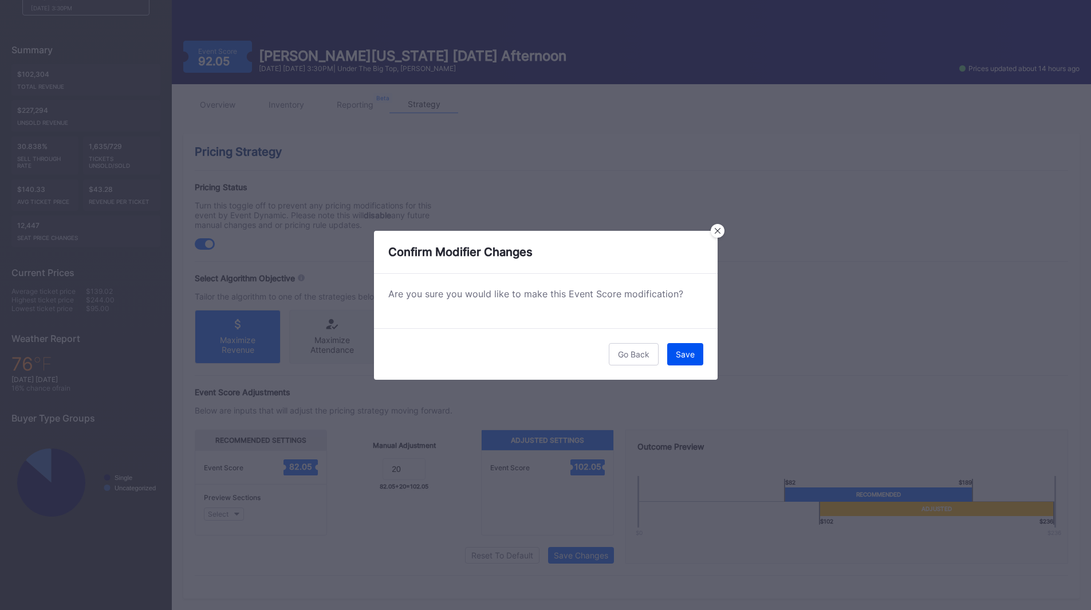
click at [684, 350] on div "Save" at bounding box center [685, 354] width 19 height 10
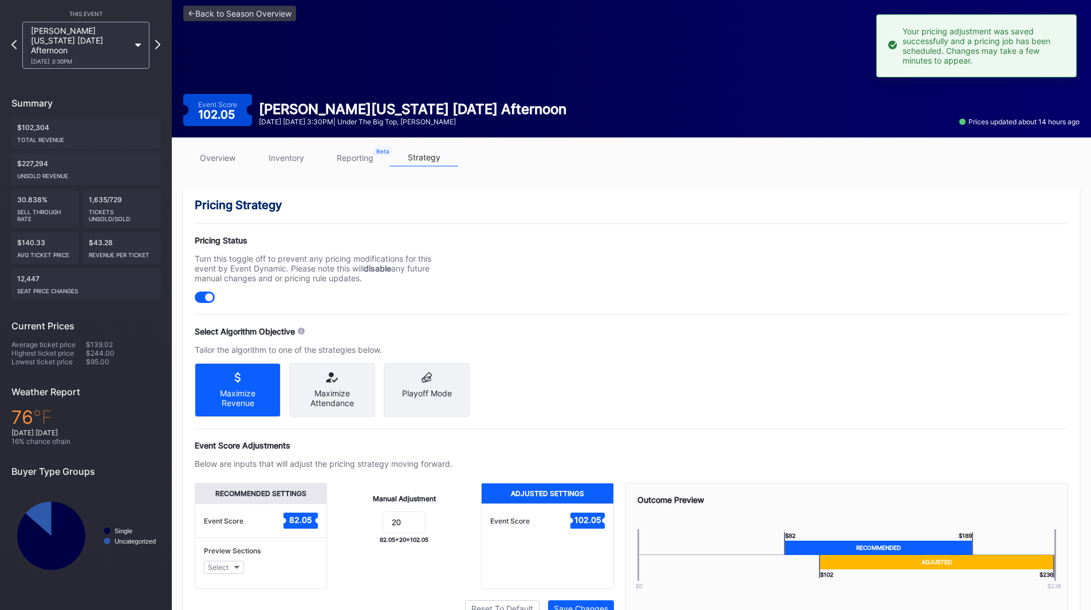
scroll to position [0, 0]
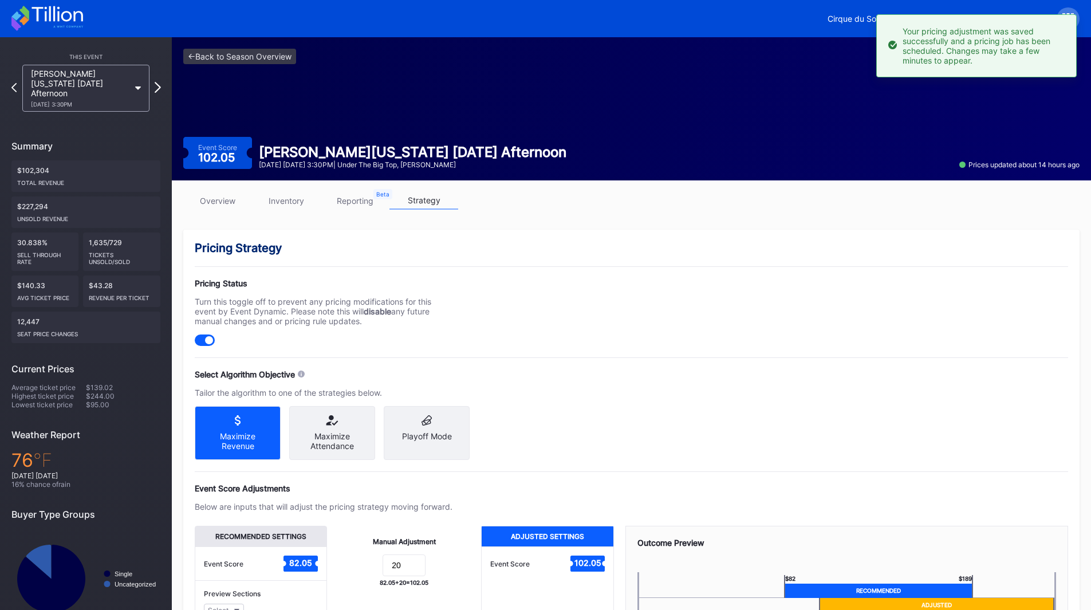
click at [157, 82] on icon at bounding box center [158, 87] width 6 height 11
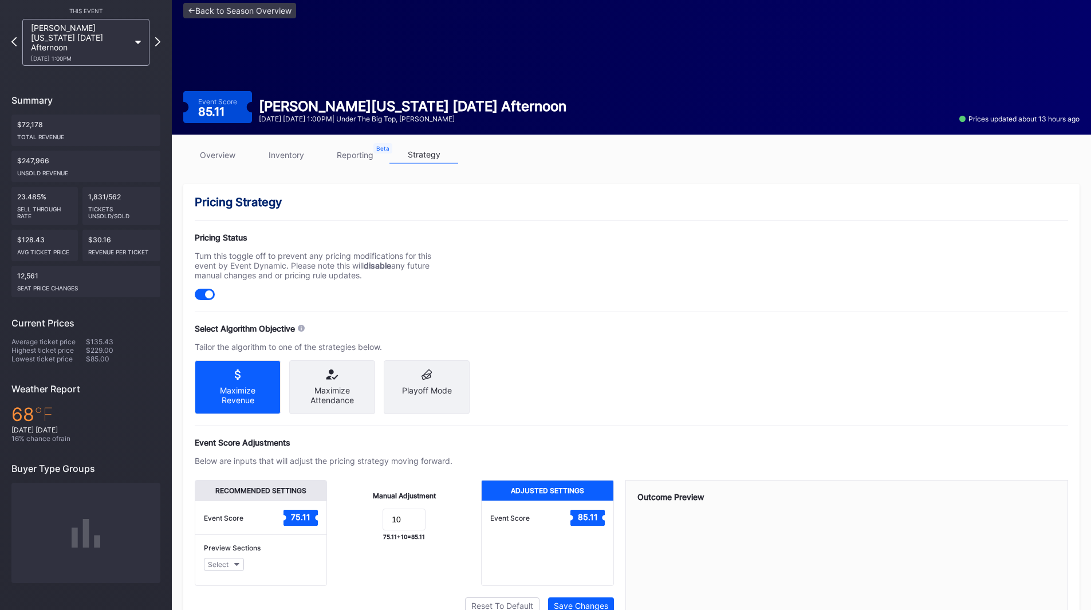
scroll to position [106, 0]
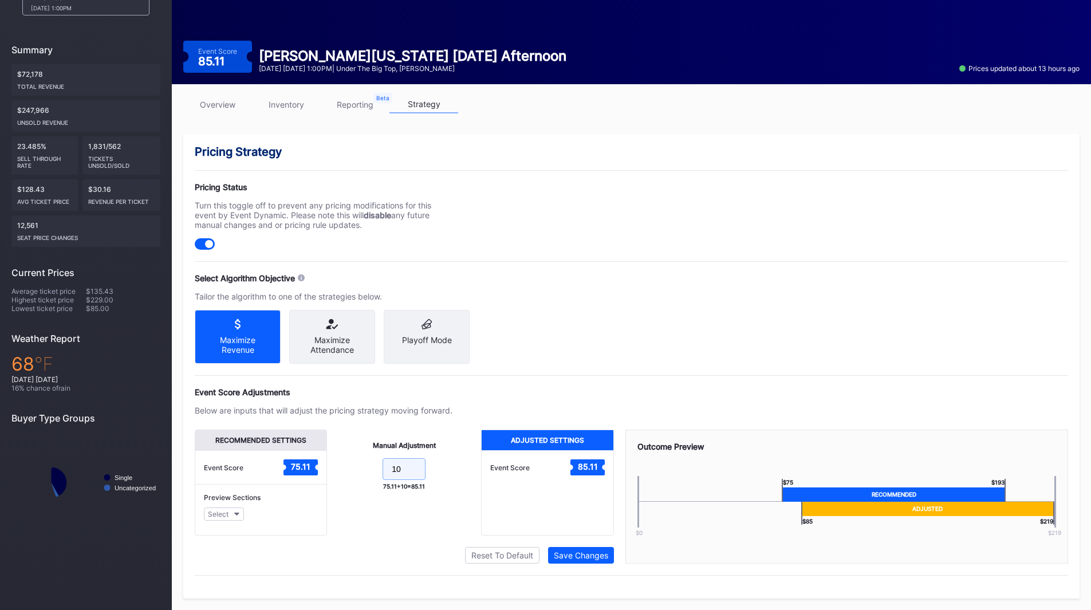
drag, startPoint x: 418, startPoint y: 470, endPoint x: 340, endPoint y: 469, distance: 77.3
click at [340, 469] on form "10" at bounding box center [403, 470] width 131 height 25
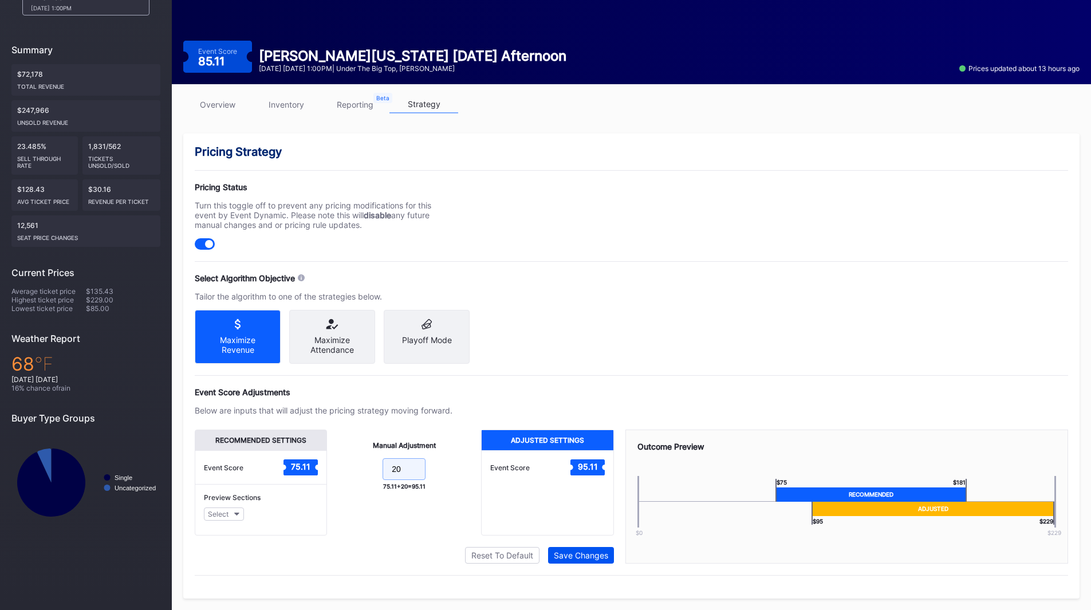
type input "20"
click at [597, 550] on div "Save Changes" at bounding box center [581, 555] width 54 height 10
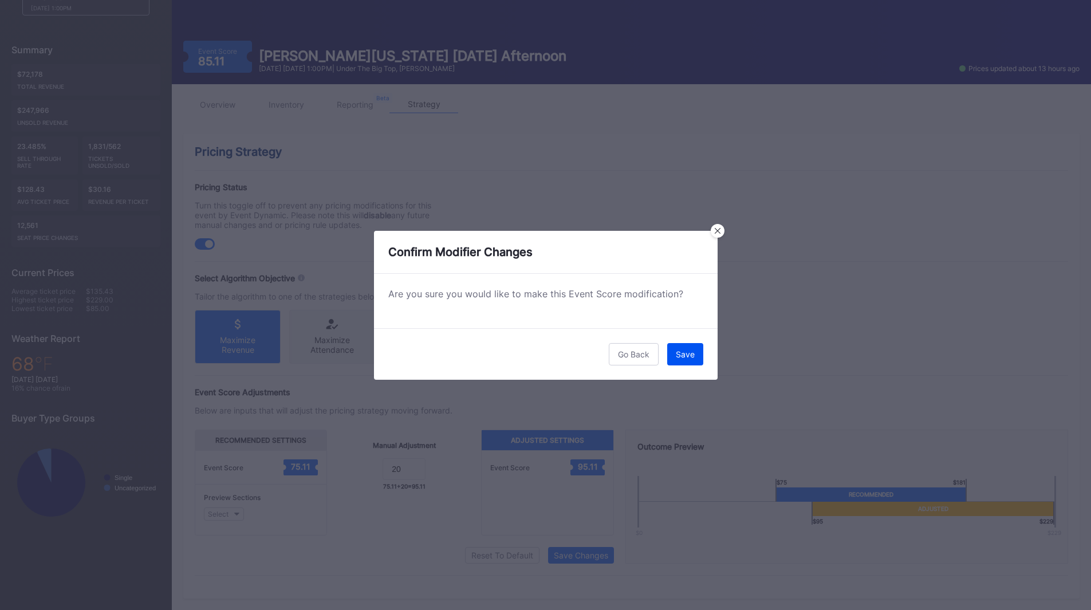
click at [675, 363] on button "Save" at bounding box center [685, 354] width 36 height 22
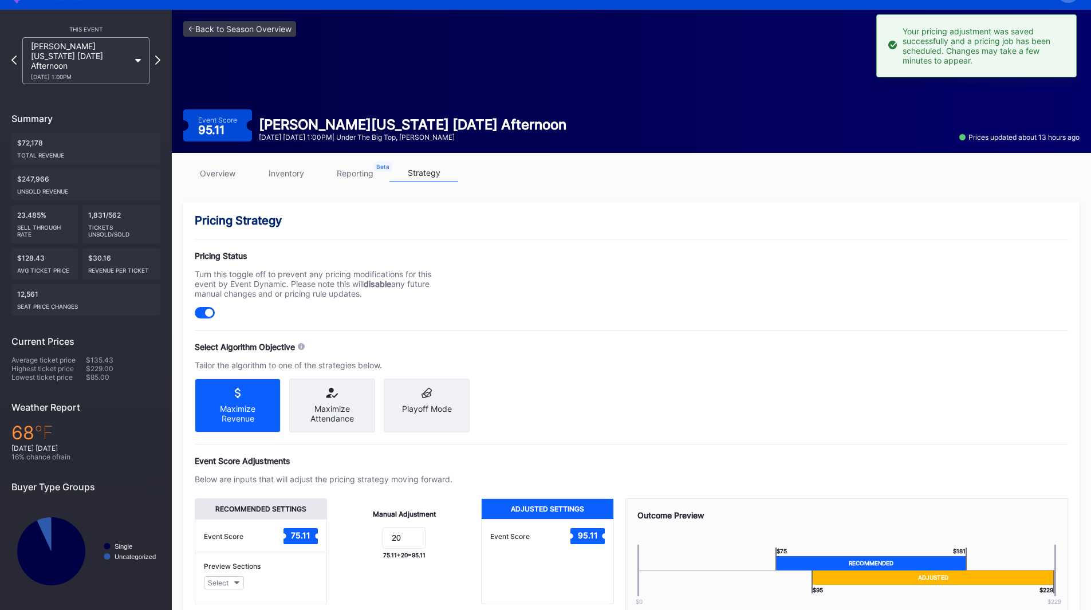
scroll to position [0, 0]
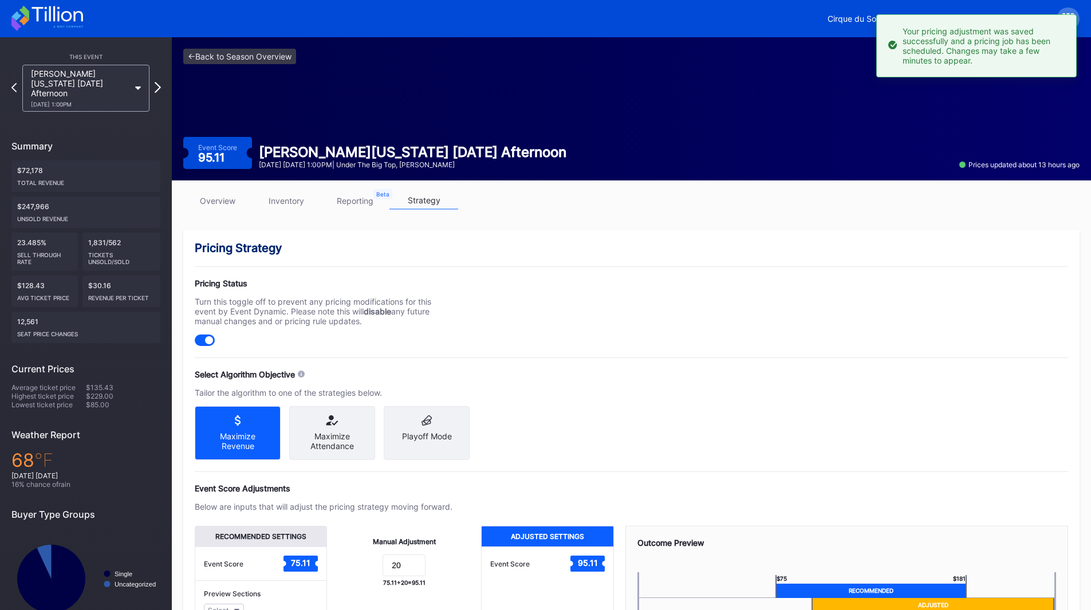
click at [160, 82] on icon at bounding box center [158, 87] width 6 height 11
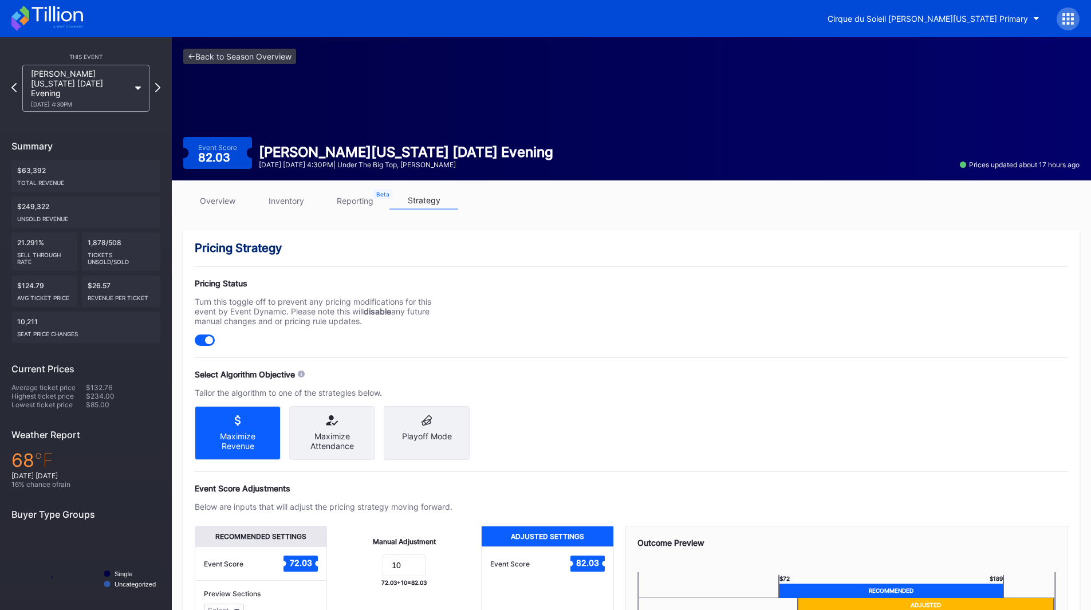
scroll to position [106, 0]
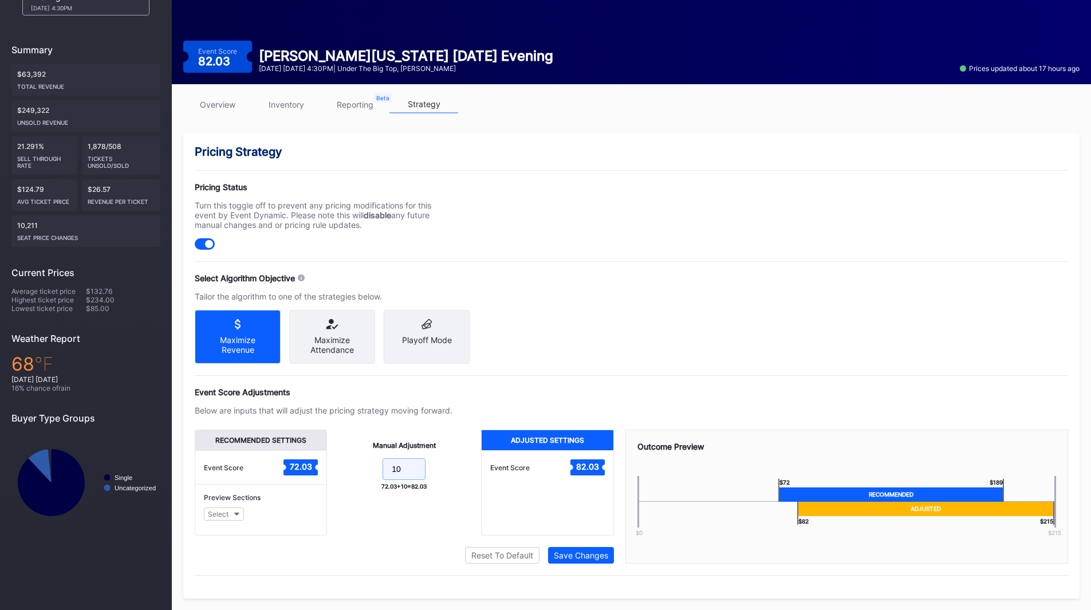
drag, startPoint x: 406, startPoint y: 467, endPoint x: 314, endPoint y: 459, distance: 92.0
click at [316, 459] on div "Recommended Settings Event Score 72.03 Preview Sections Select Manual Adjustmen…" at bounding box center [404, 483] width 419 height 106
type input "20"
click at [580, 562] on button "Save Changes" at bounding box center [581, 555] width 66 height 17
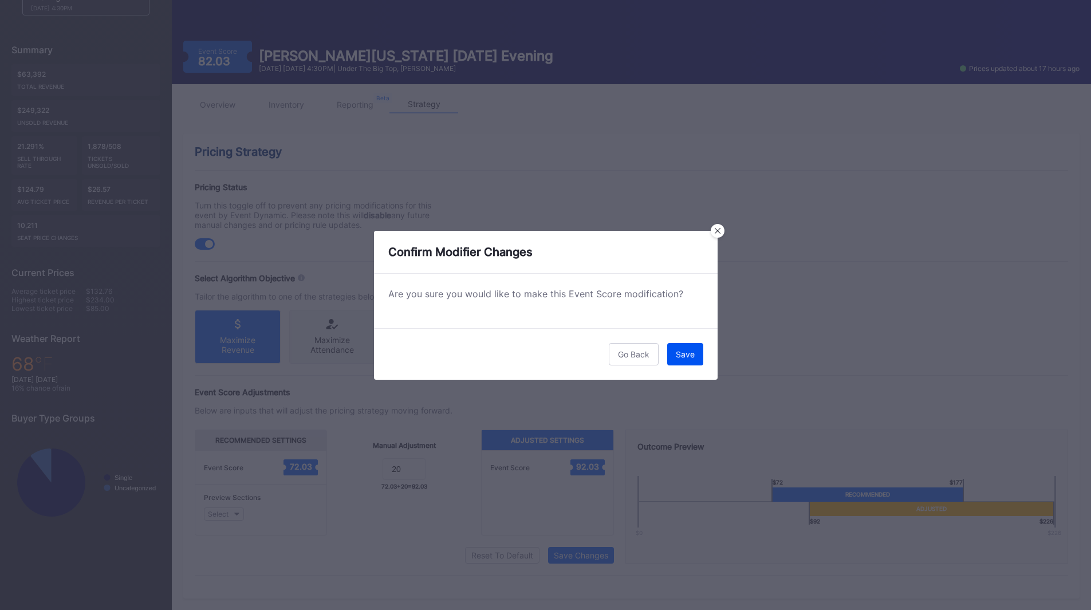
click at [678, 355] on div "Save" at bounding box center [685, 354] width 19 height 10
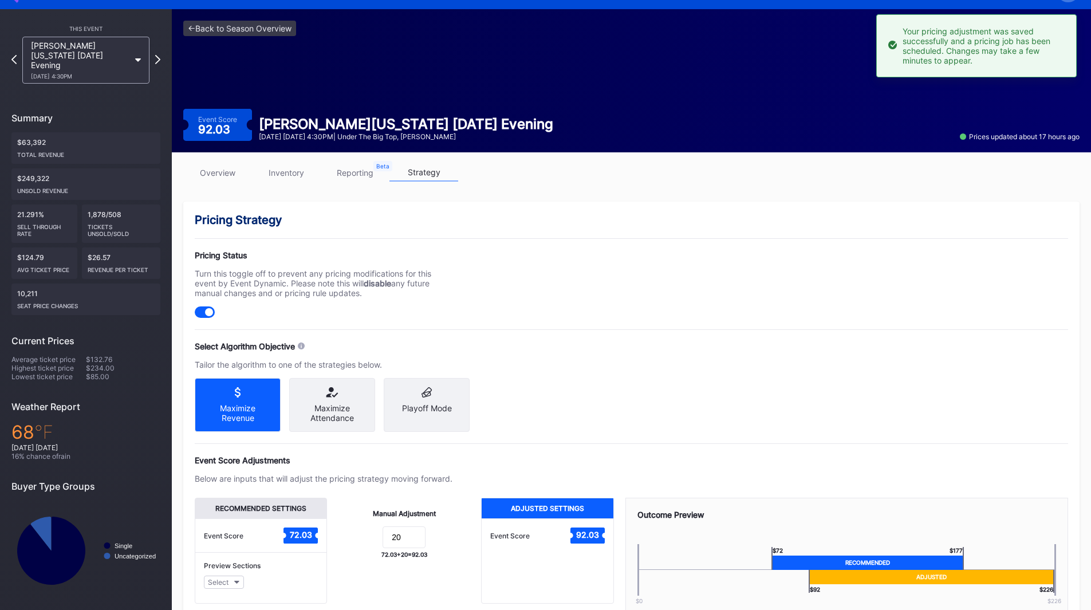
scroll to position [0, 0]
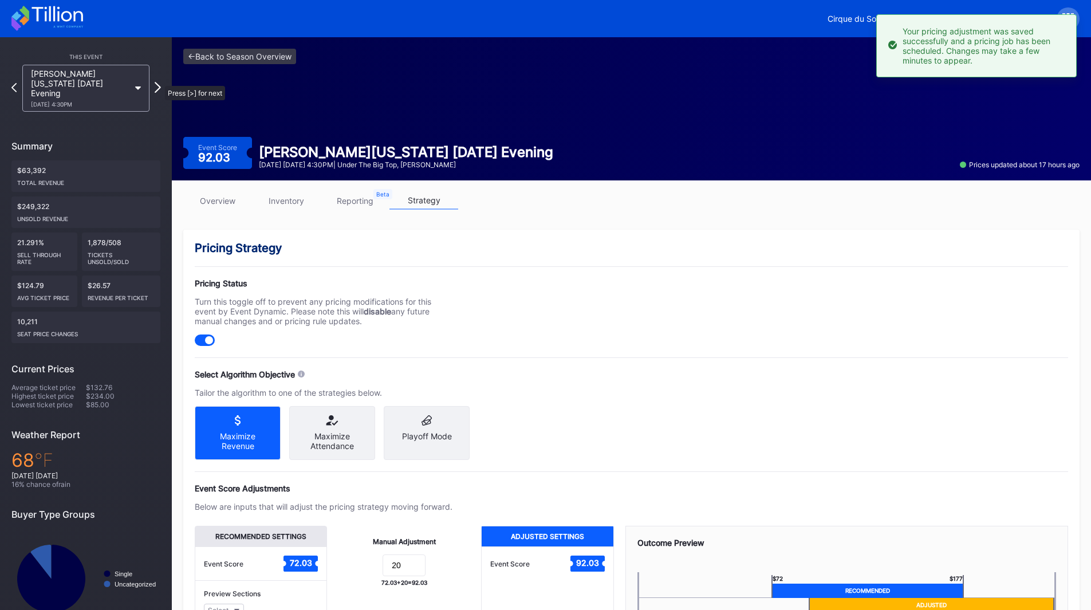
click at [160, 82] on icon at bounding box center [158, 87] width 6 height 11
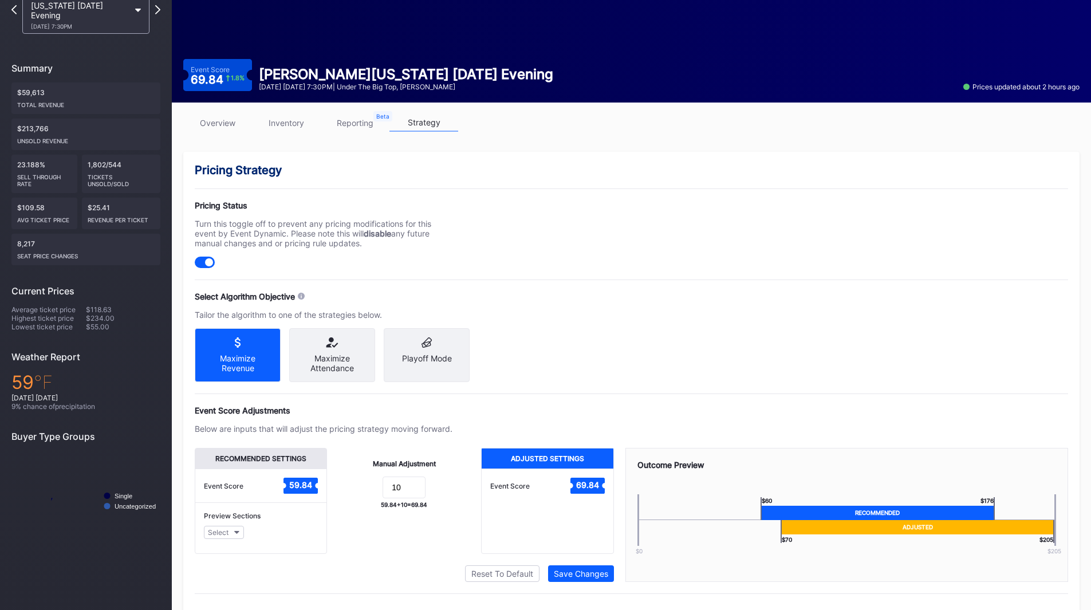
scroll to position [106, 0]
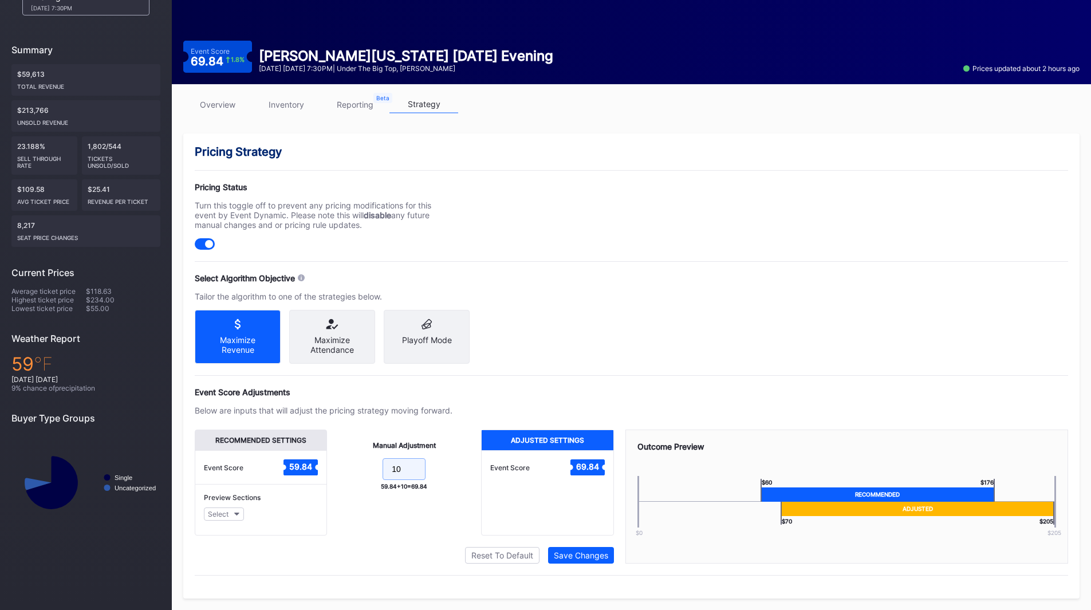
click at [341, 467] on form "10" at bounding box center [403, 470] width 131 height 25
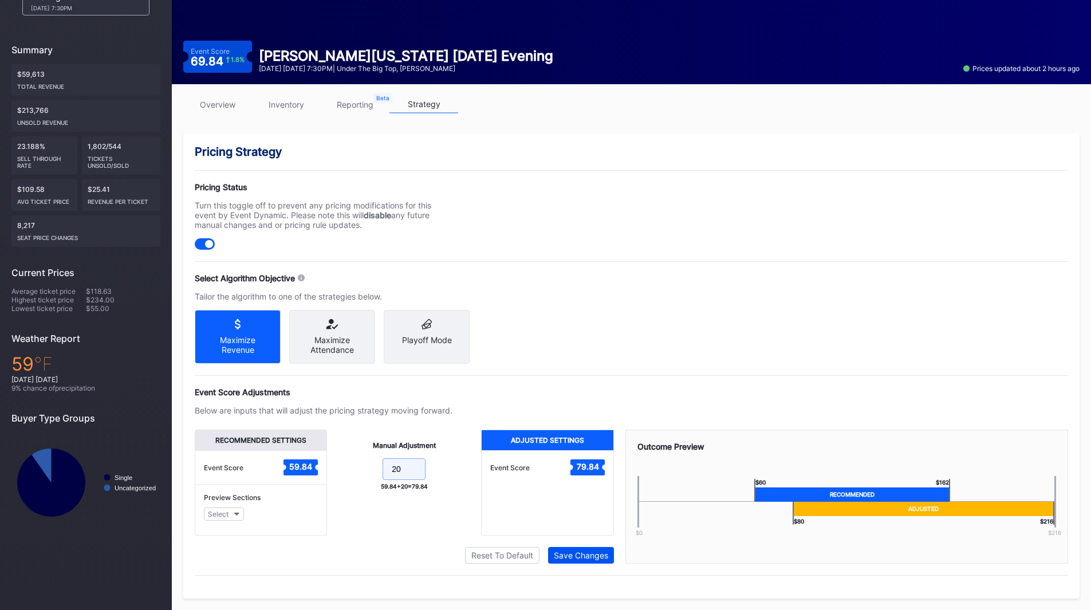
type input "20"
click at [568, 551] on div "Save Changes" at bounding box center [581, 555] width 54 height 10
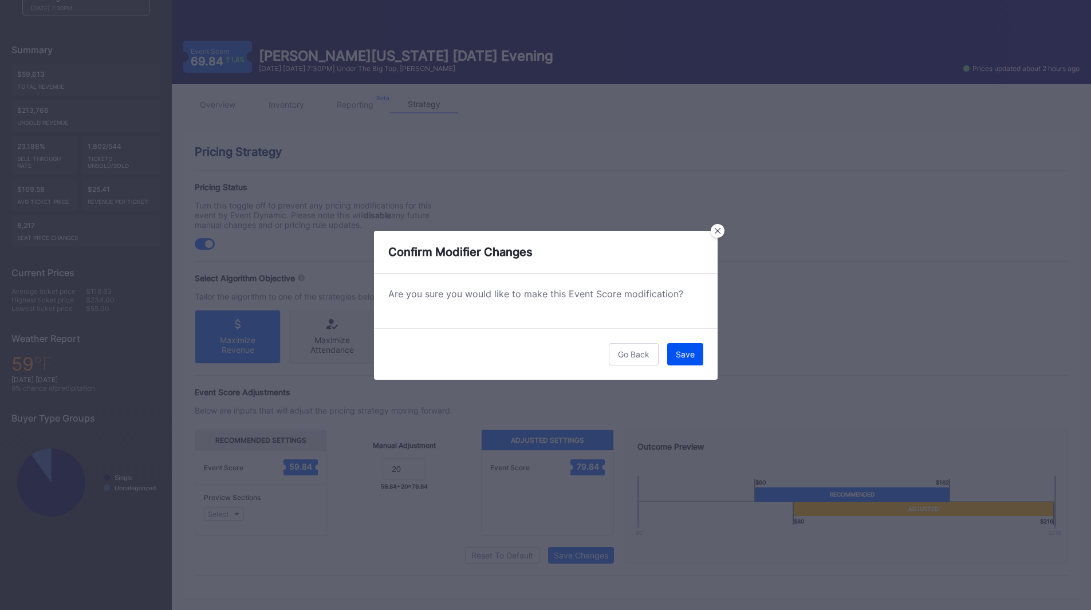
click at [679, 347] on button "Save" at bounding box center [685, 354] width 36 height 22
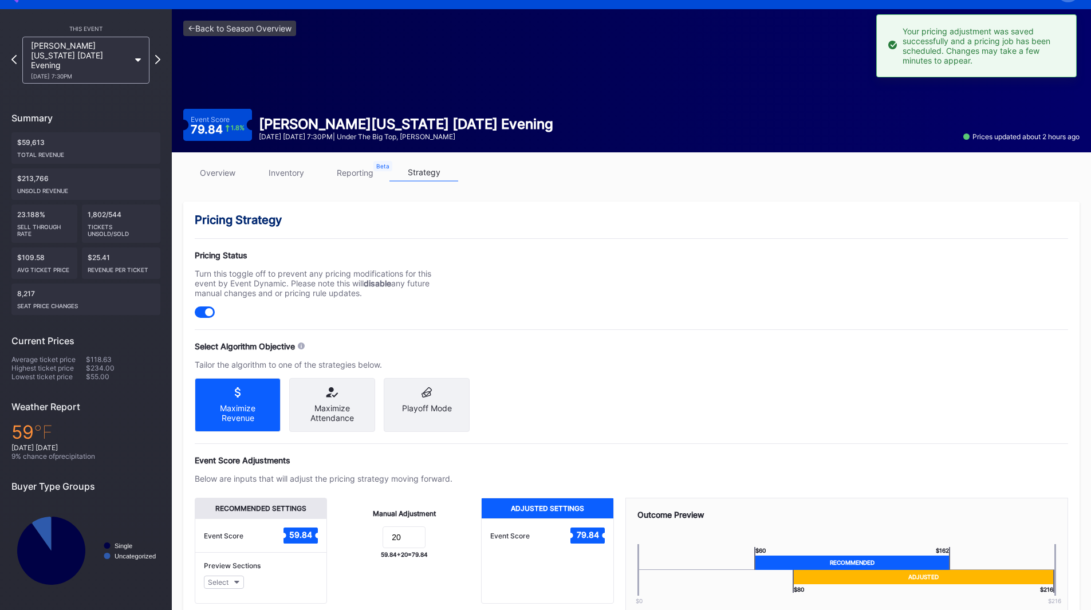
scroll to position [0, 0]
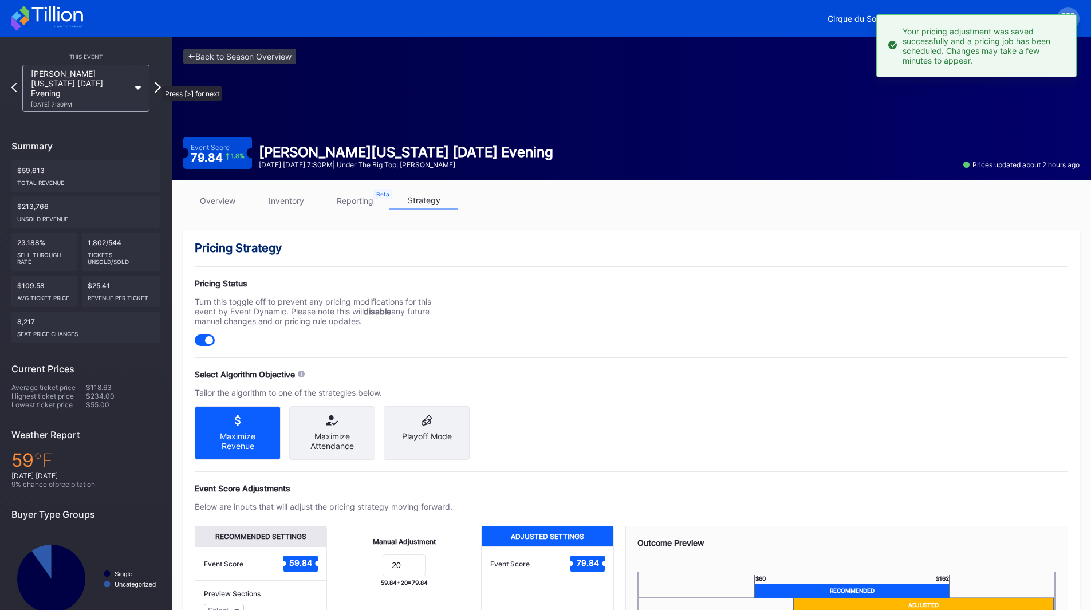
click at [156, 82] on icon at bounding box center [158, 87] width 6 height 11
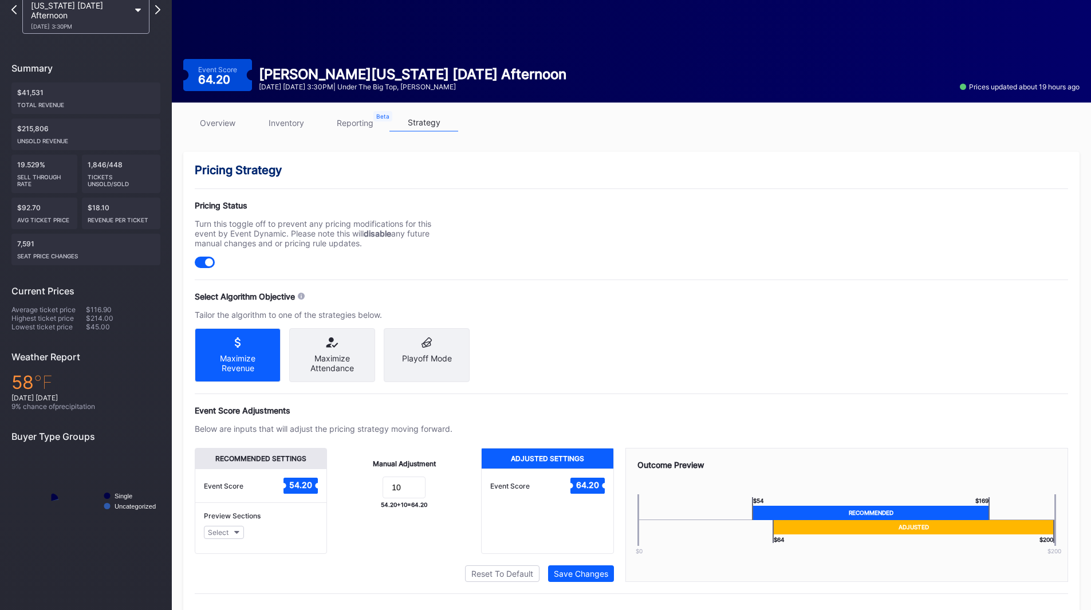
scroll to position [106, 0]
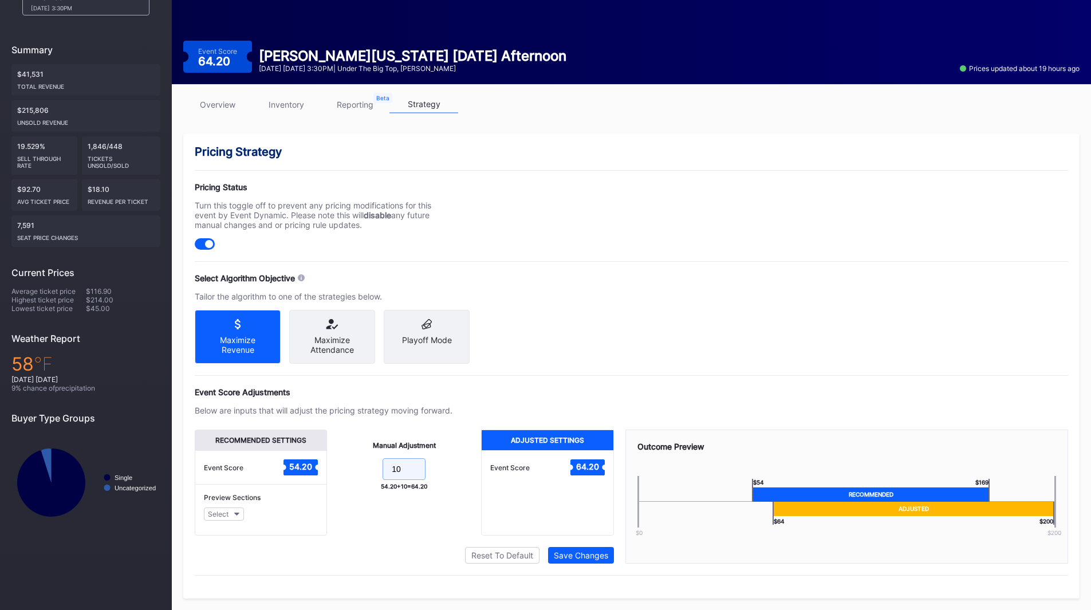
drag, startPoint x: 400, startPoint y: 466, endPoint x: 329, endPoint y: 452, distance: 71.8
click at [330, 452] on div "Manual Adjustment 10 54.20 + 10 = 64.20" at bounding box center [404, 483] width 154 height 106
type input "20"
click at [567, 562] on button "Save Changes" at bounding box center [581, 555] width 66 height 17
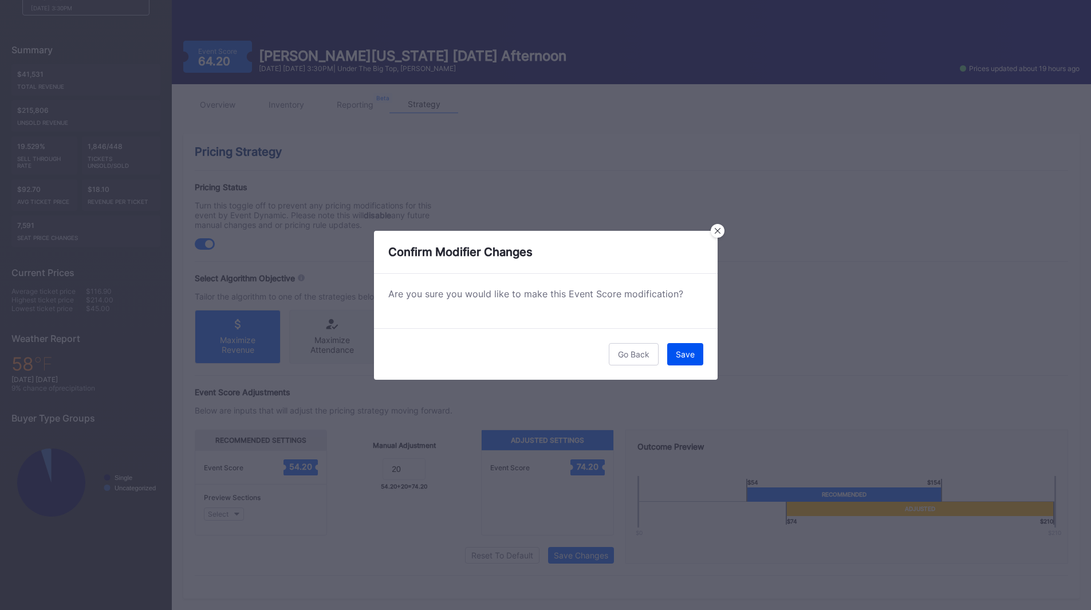
click at [674, 363] on button "Save" at bounding box center [685, 354] width 36 height 22
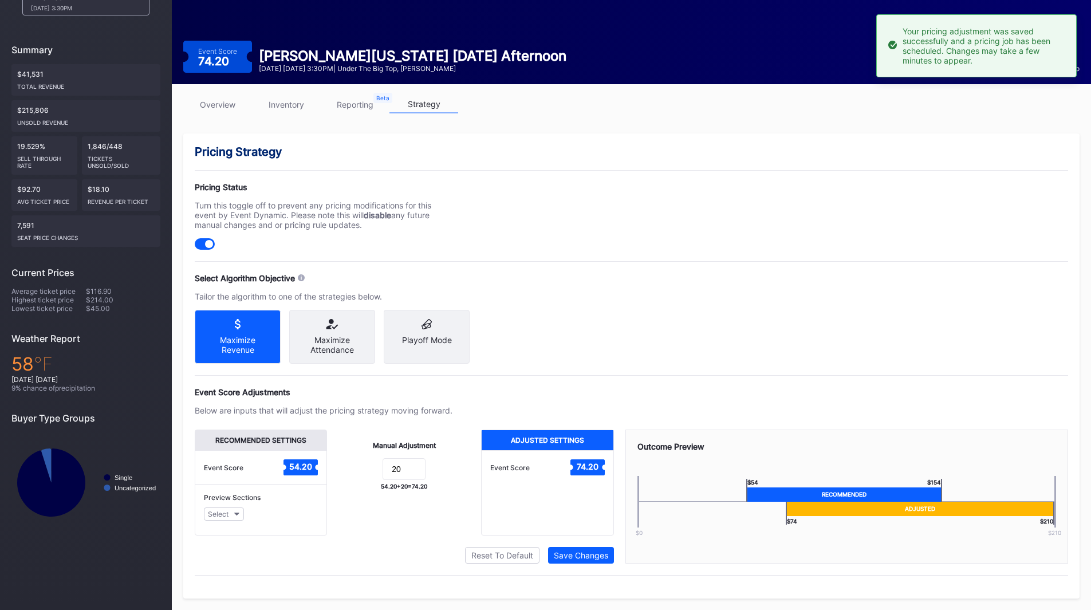
scroll to position [28, 0]
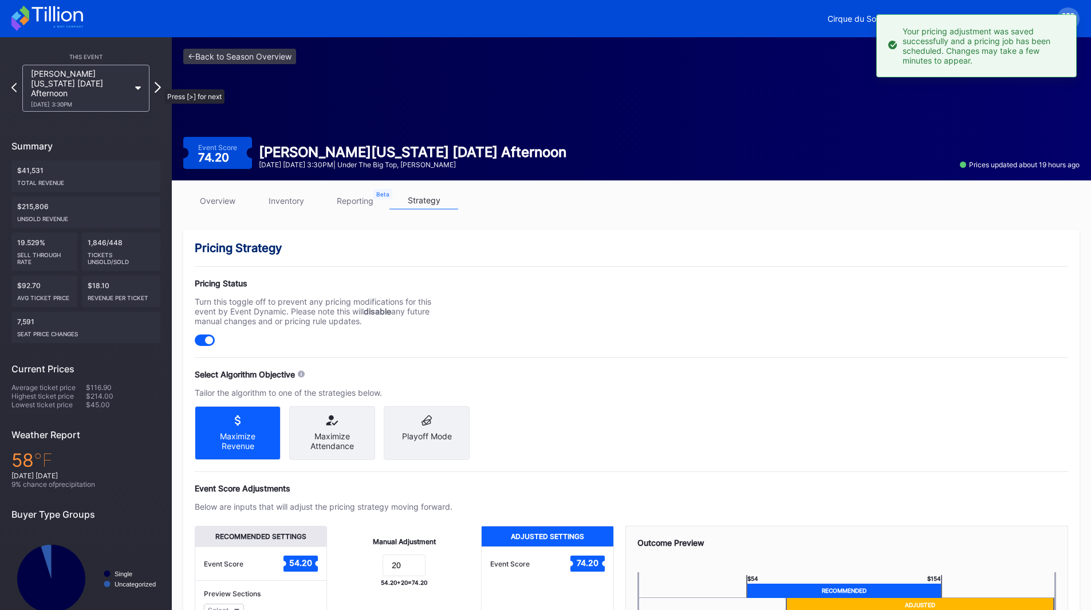
click at [159, 84] on icon at bounding box center [158, 87] width 6 height 11
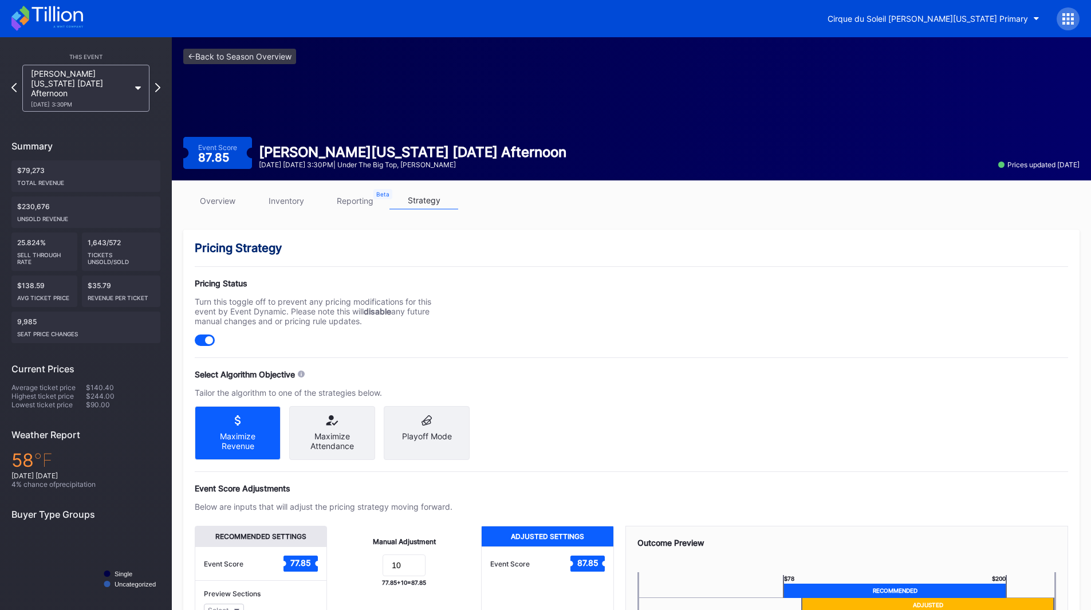
scroll to position [106, 0]
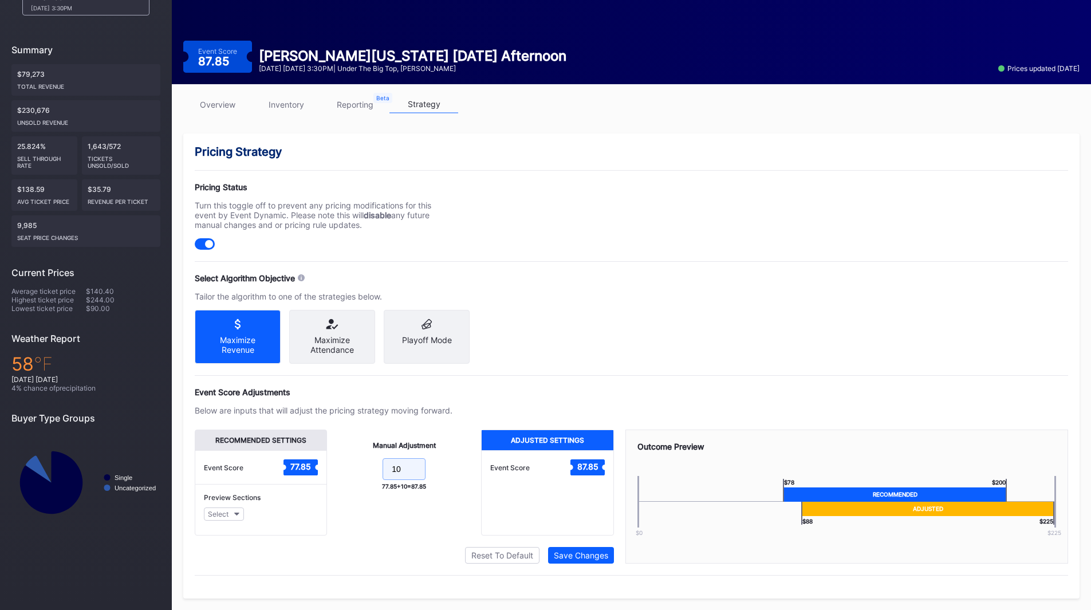
drag, startPoint x: 372, startPoint y: 470, endPoint x: 318, endPoint y: 462, distance: 54.4
click at [318, 462] on div "Recommended Settings Event Score 77.85 Preview Sections Select Manual Adjustmen…" at bounding box center [404, 483] width 419 height 106
type input "20"
click at [576, 552] on div "Save Changes" at bounding box center [581, 555] width 54 height 10
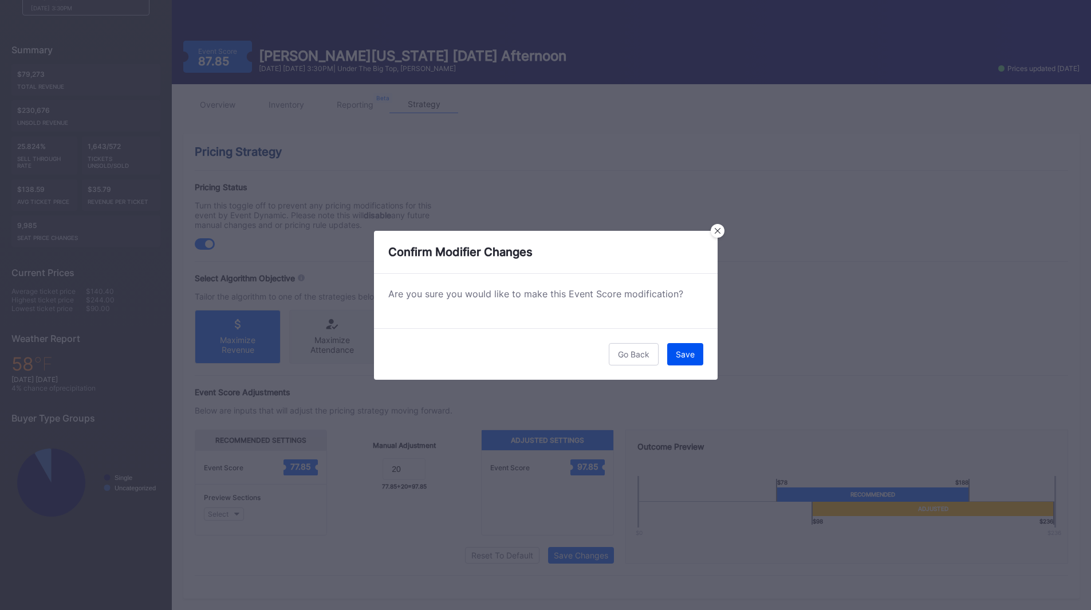
click at [692, 352] on div "Save" at bounding box center [685, 354] width 19 height 10
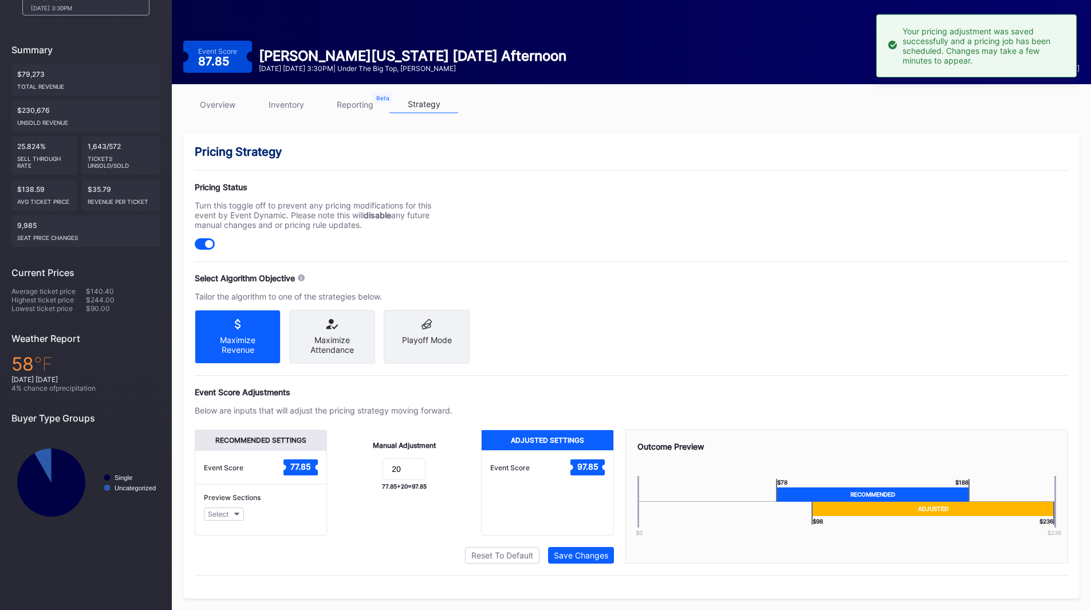
scroll to position [28, 0]
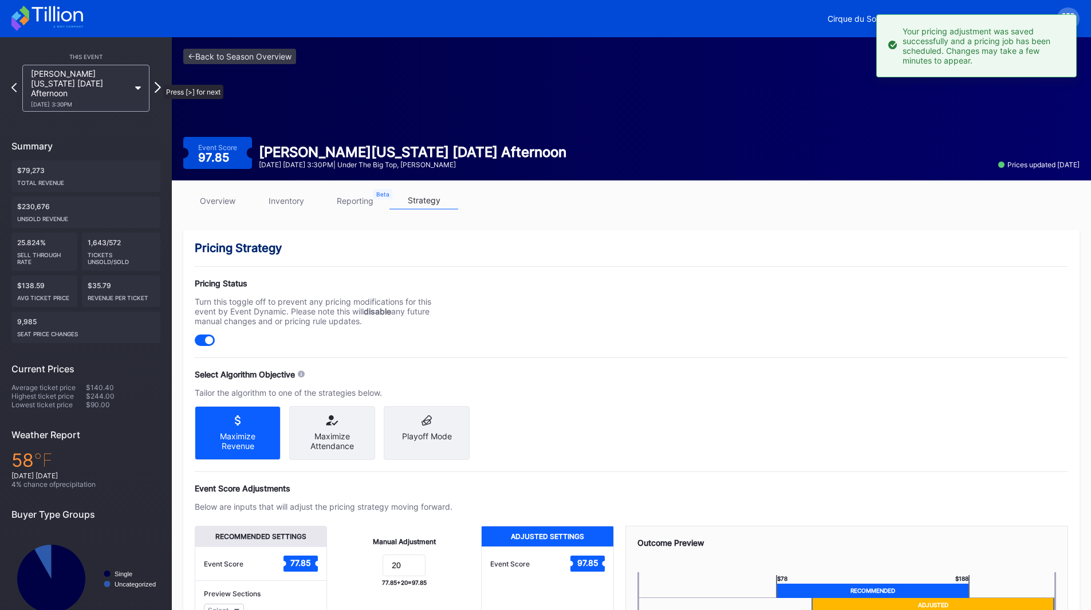
click at [157, 82] on icon at bounding box center [158, 87] width 6 height 11
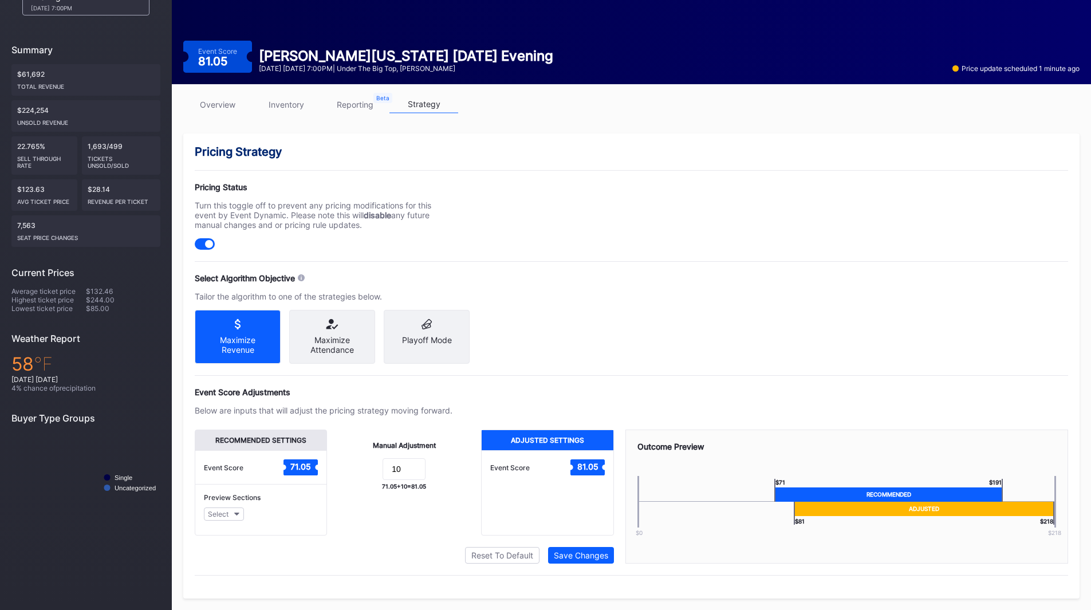
scroll to position [106, 0]
drag, startPoint x: 417, startPoint y: 465, endPoint x: 348, endPoint y: 462, distance: 68.8
click at [357, 465] on form "10" at bounding box center [403, 470] width 131 height 25
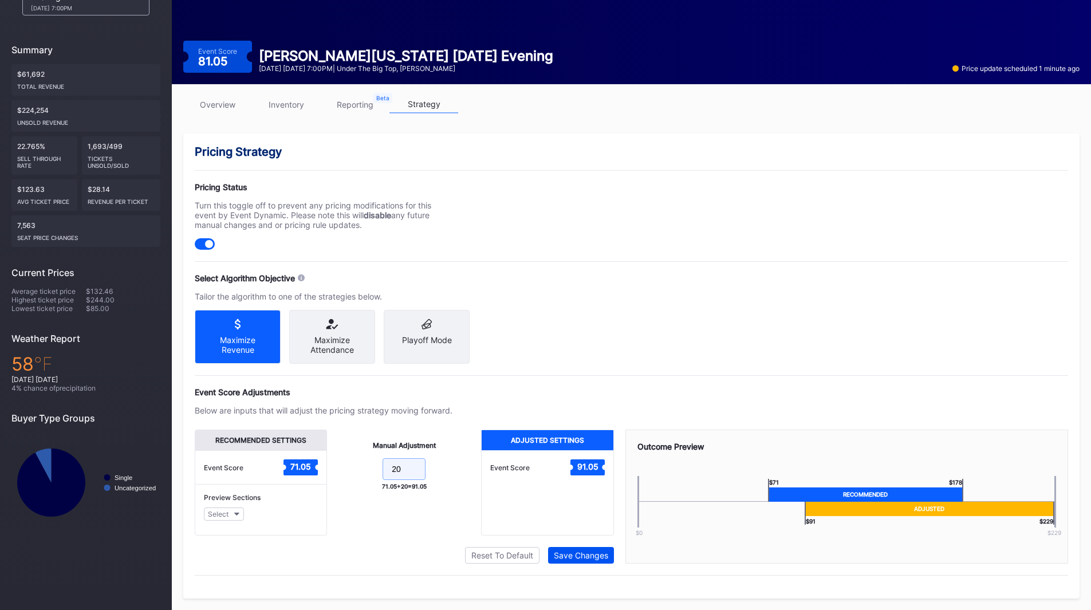
type input "20"
click at [570, 557] on div "Save Changes" at bounding box center [581, 555] width 54 height 10
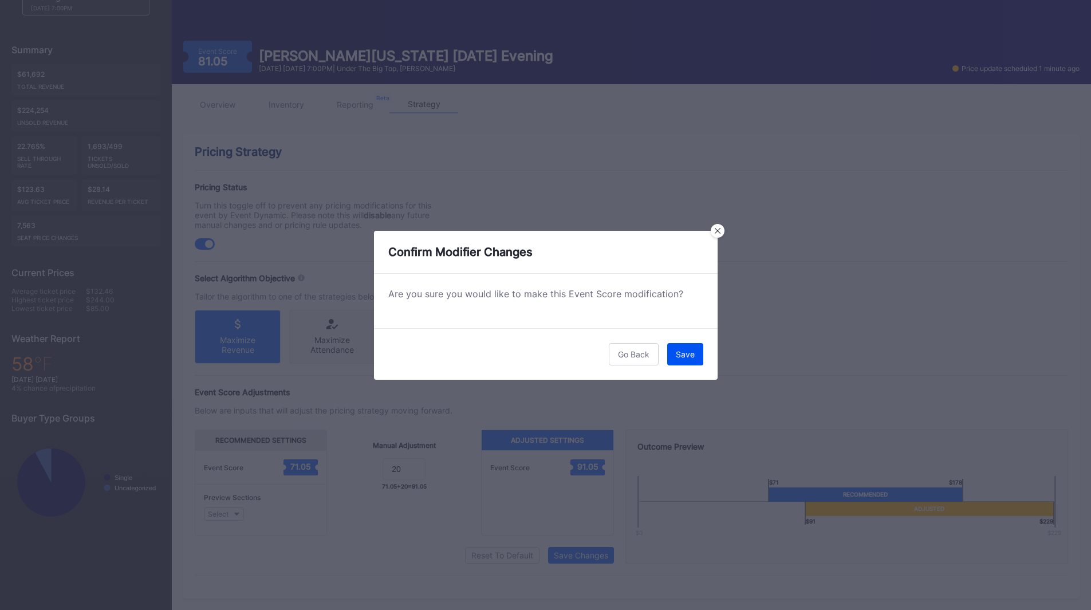
click at [680, 357] on div "Save" at bounding box center [685, 354] width 19 height 10
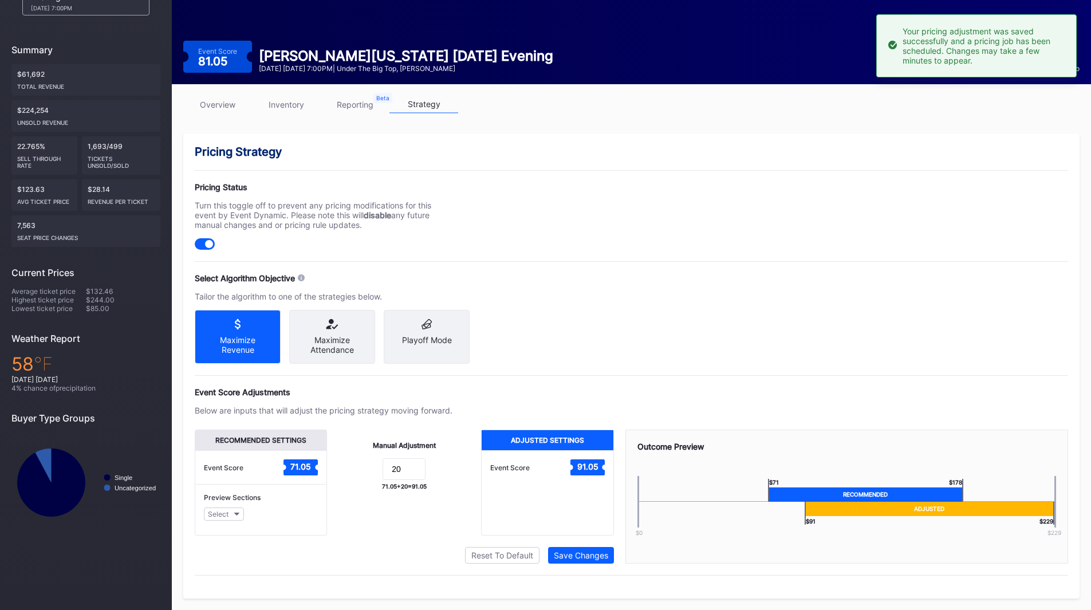
scroll to position [76, 0]
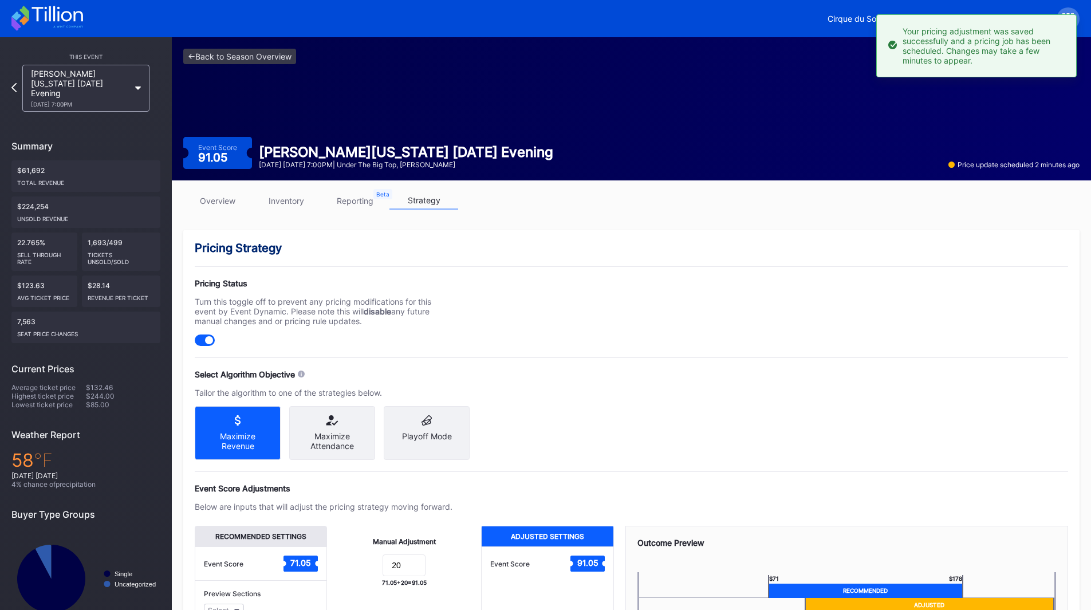
click at [48, 13] on icon at bounding box center [47, 18] width 72 height 25
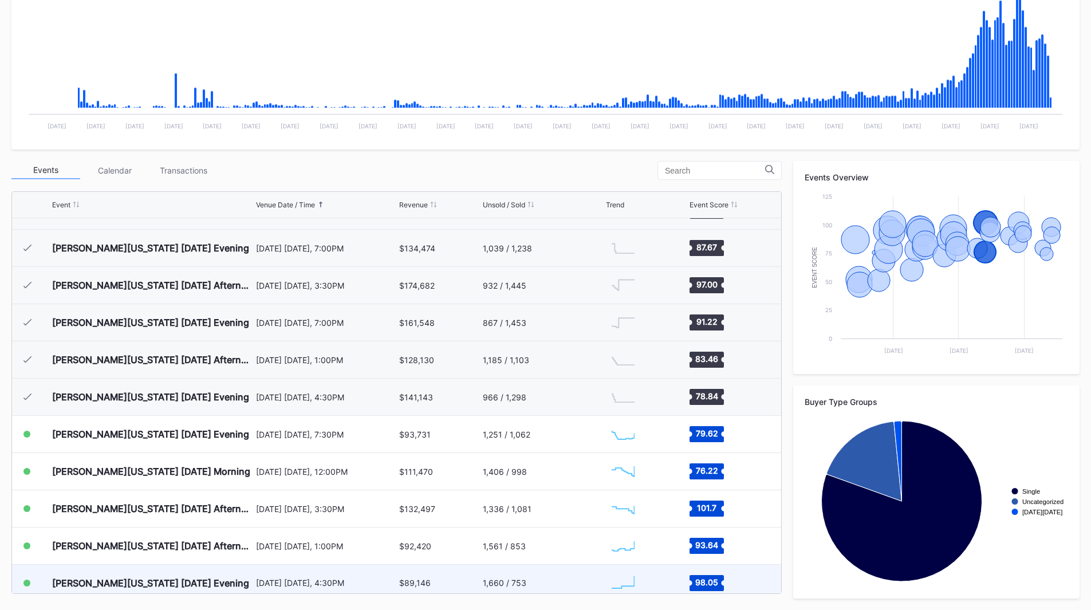
scroll to position [773, 0]
